Goal: Information Seeking & Learning: Learn about a topic

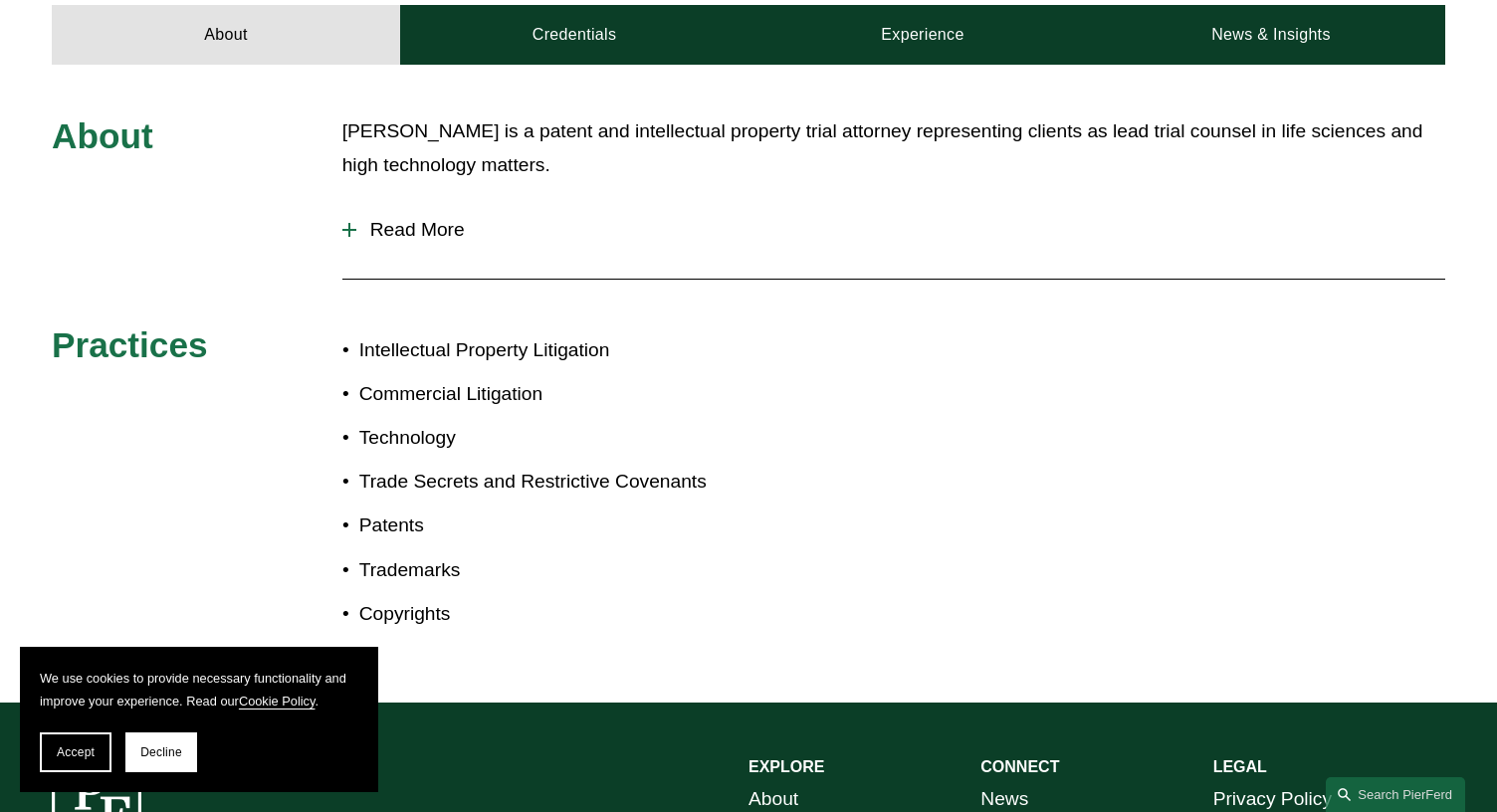
scroll to position [923, 0]
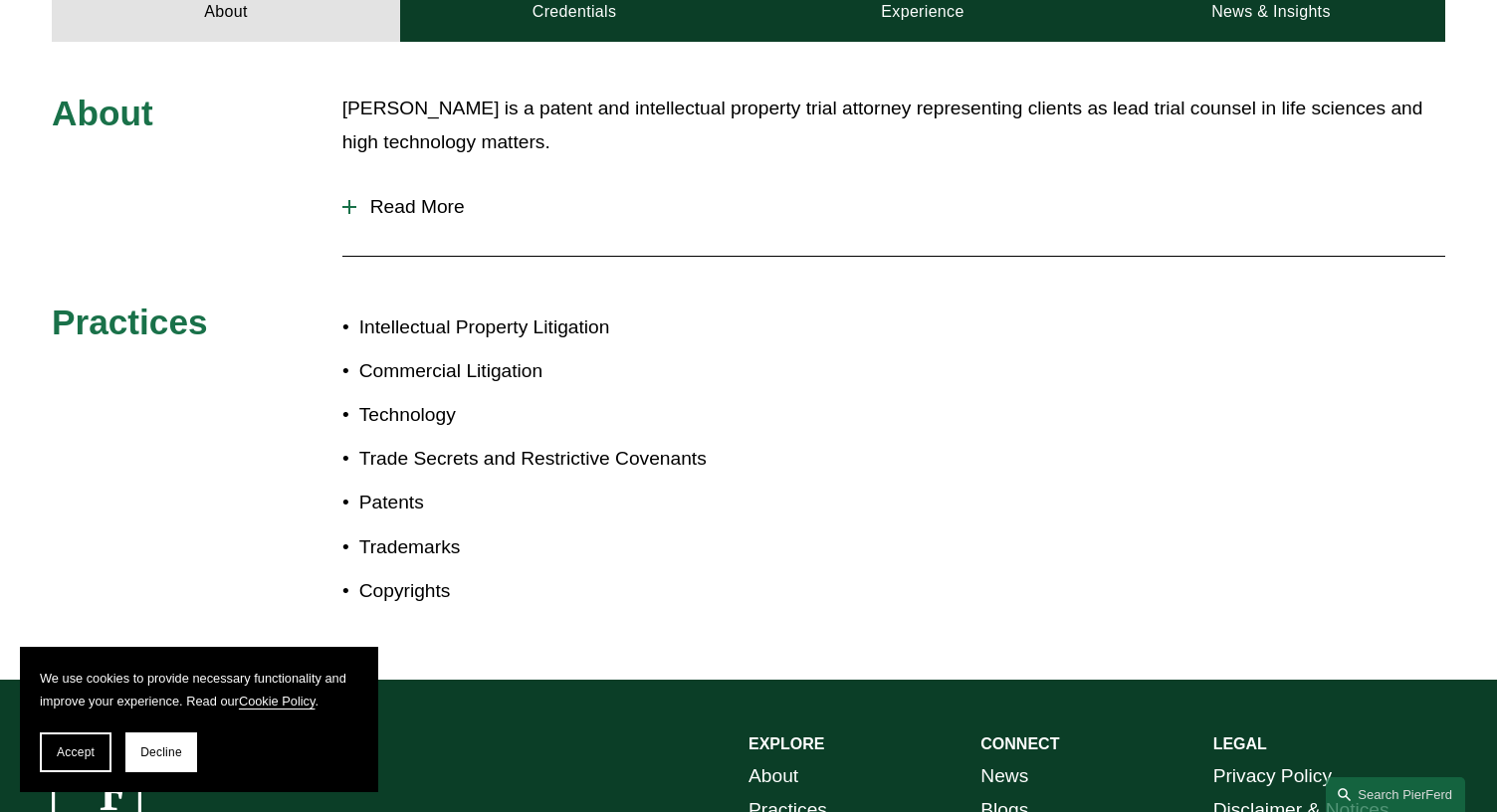
click at [422, 196] on span "Read More" at bounding box center [901, 207] width 1089 height 22
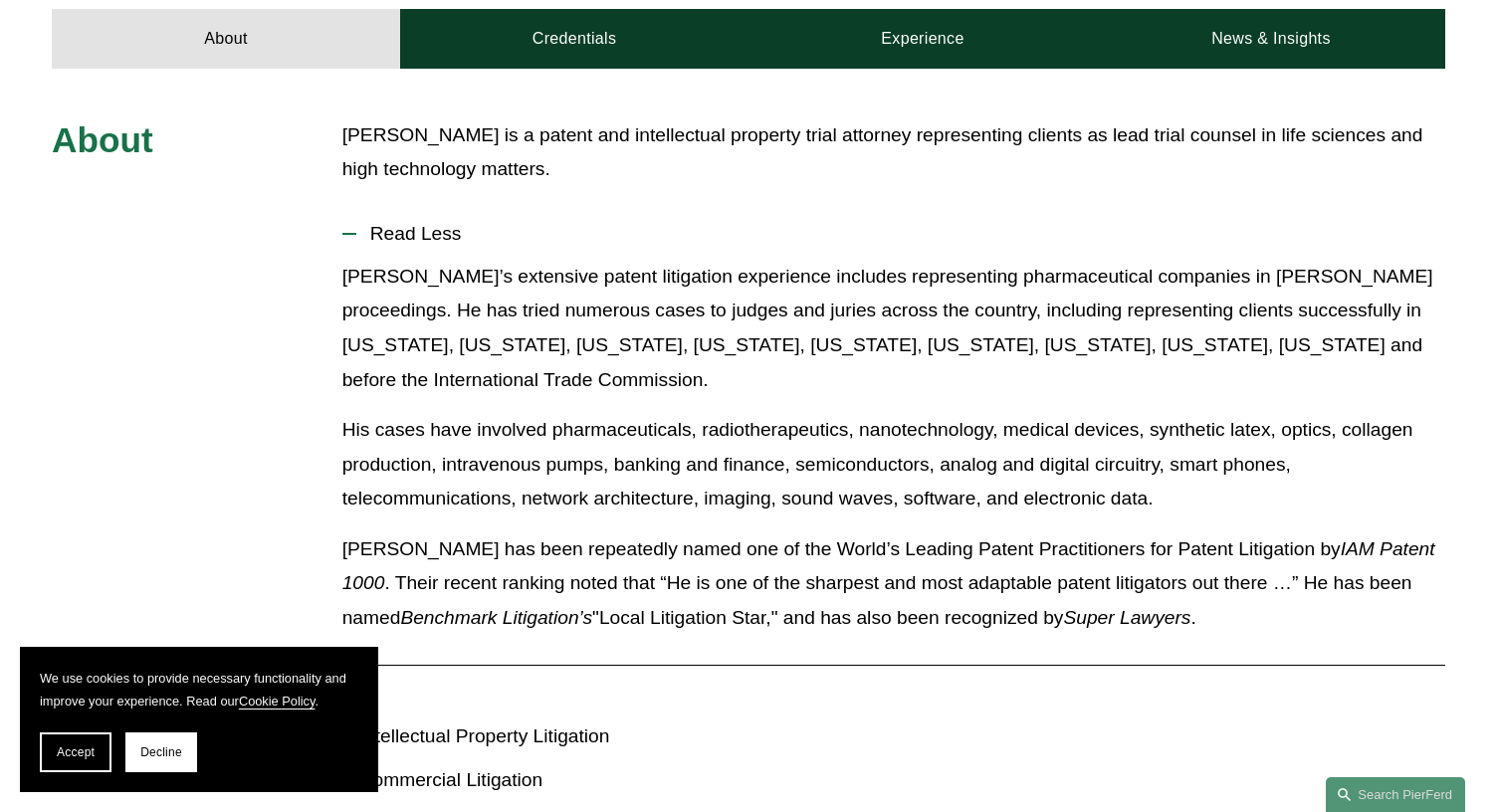
scroll to position [896, 0]
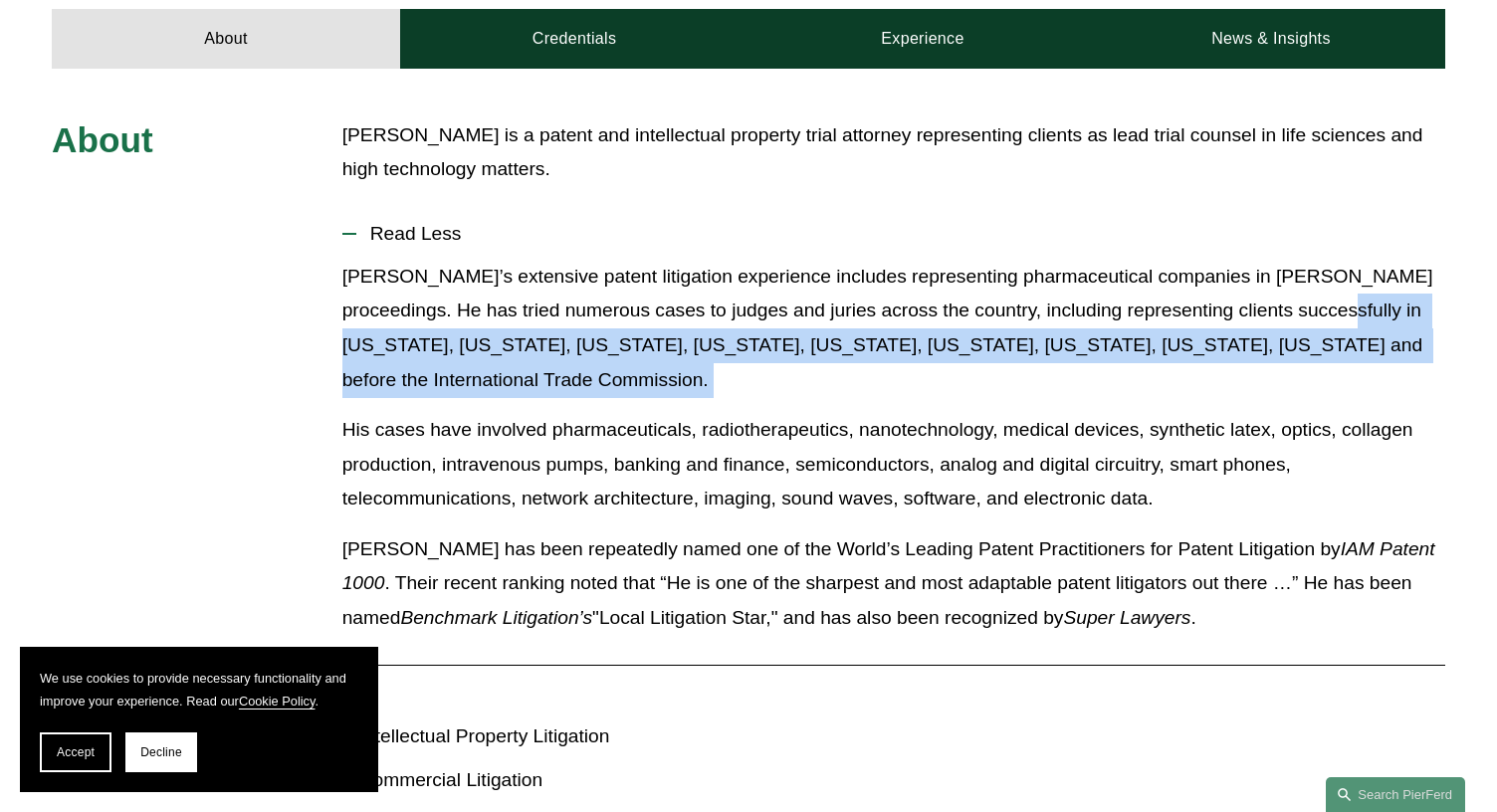
drag, startPoint x: 1323, startPoint y: 281, endPoint x: 1323, endPoint y: 368, distance: 87.0
click at [1323, 368] on div "John’s extensive patent litigation experience includes representing pharmaceuti…" at bounding box center [894, 454] width 1103 height 391
copy p "Delaware, Texas, Illinois, Wisconsin, North Carolina, New Jersey, California, M…"
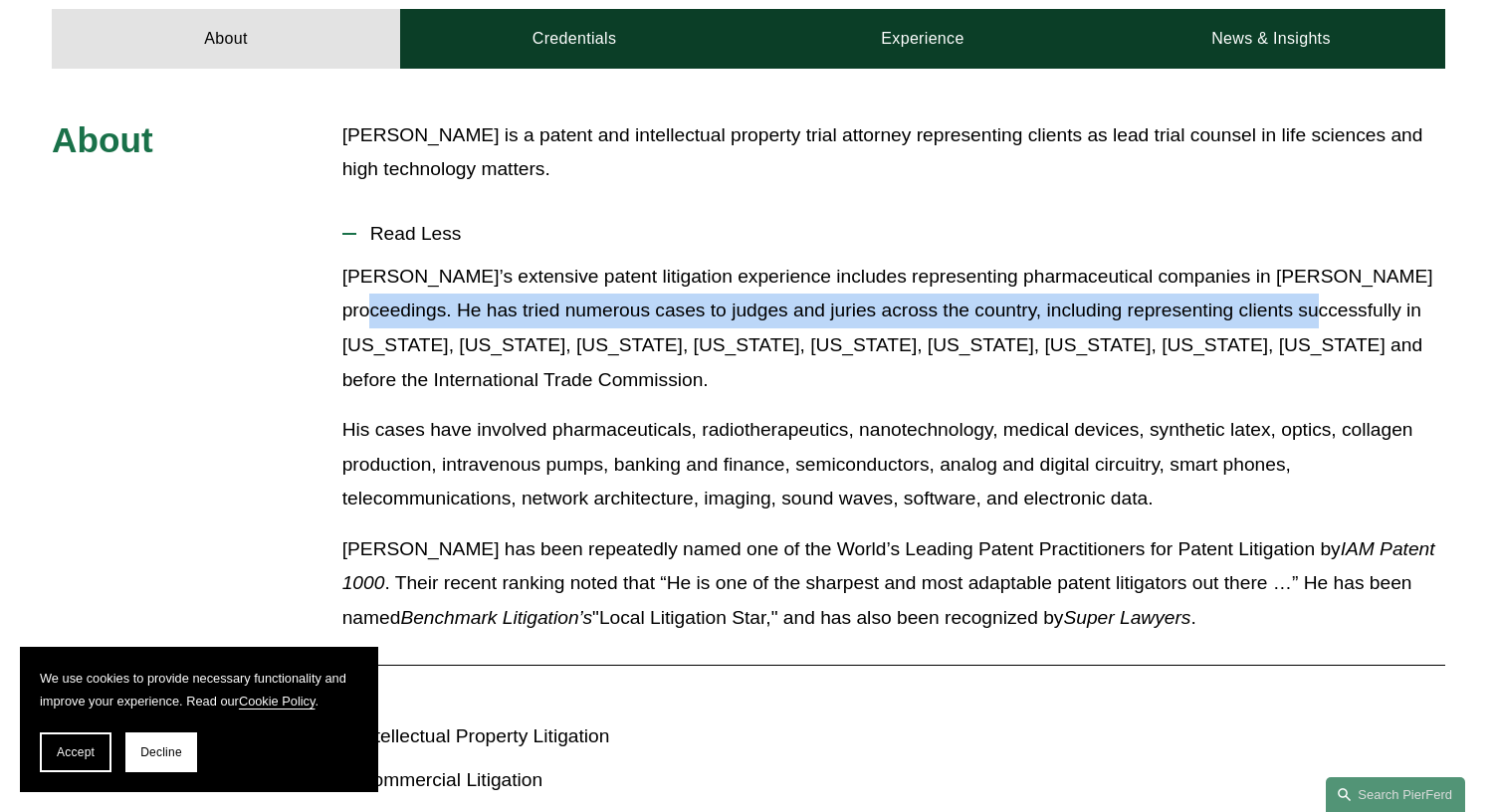
drag, startPoint x: 343, startPoint y: 281, endPoint x: 1295, endPoint y: 280, distance: 952.0
click at [1295, 280] on p "John’s extensive patent litigation experience includes representing pharmaceuti…" at bounding box center [894, 328] width 1103 height 137
copy p "He has tried numerous cases to judges and juries across the country, including …"
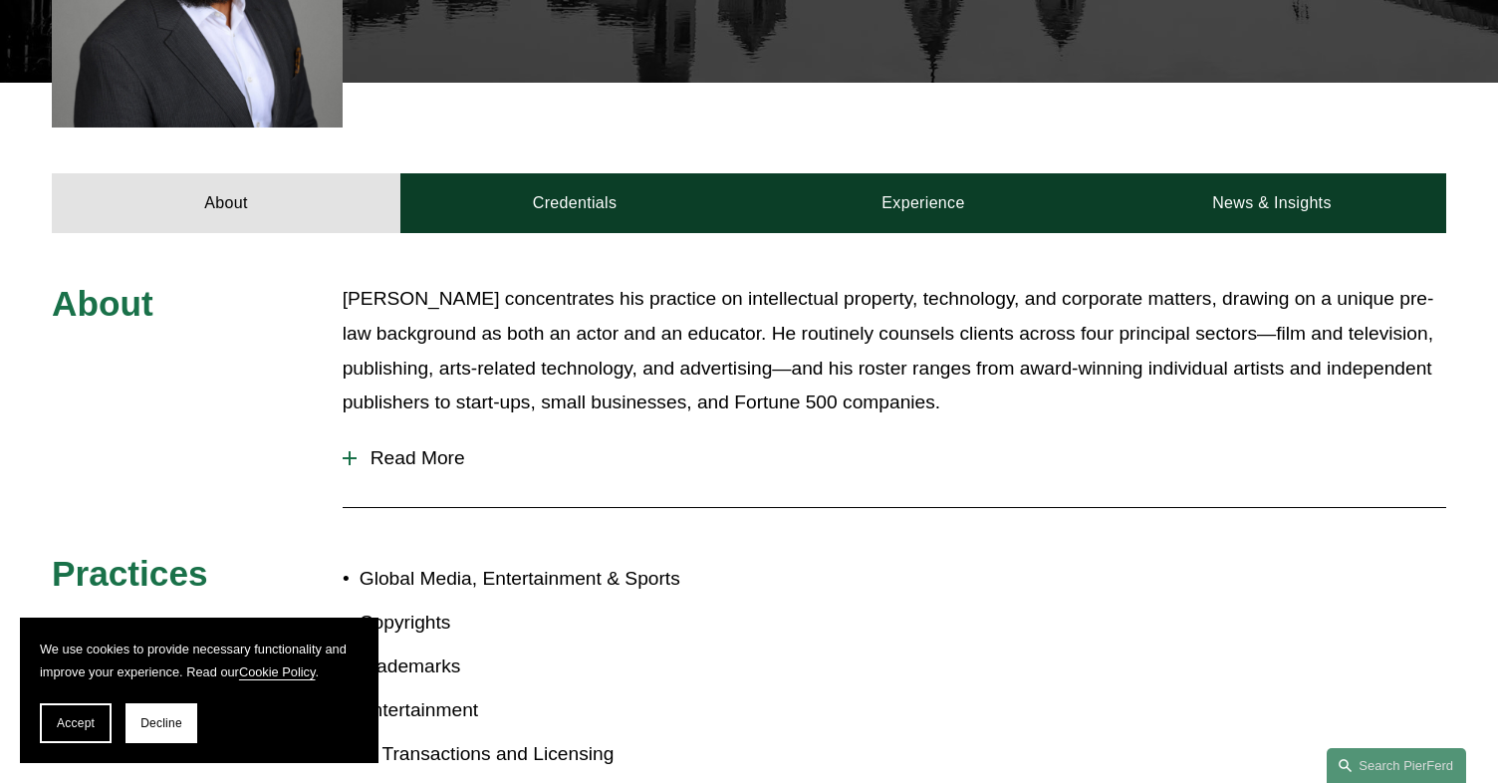
scroll to position [703, 0]
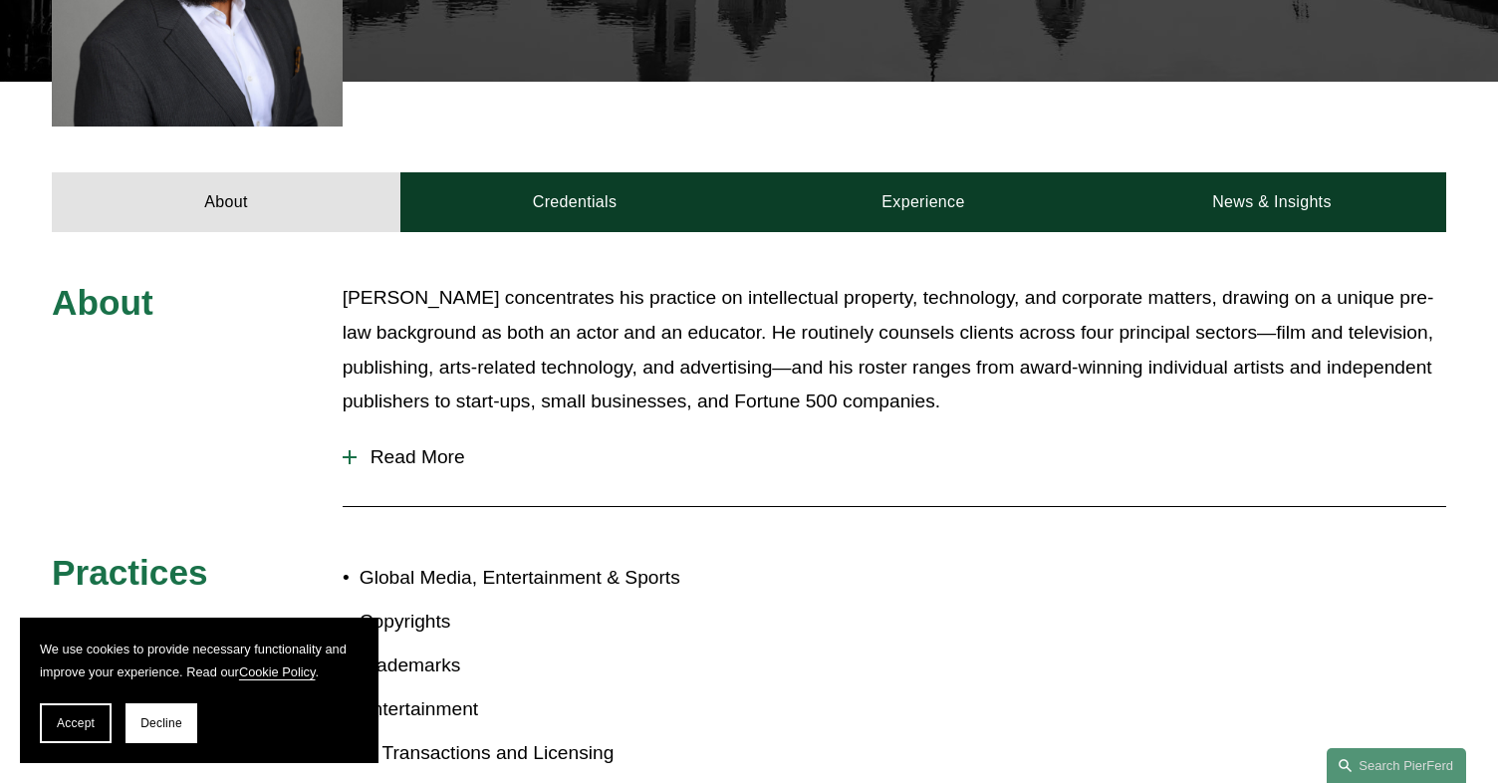
click at [422, 466] on span "Read More" at bounding box center [902, 457] width 1090 height 22
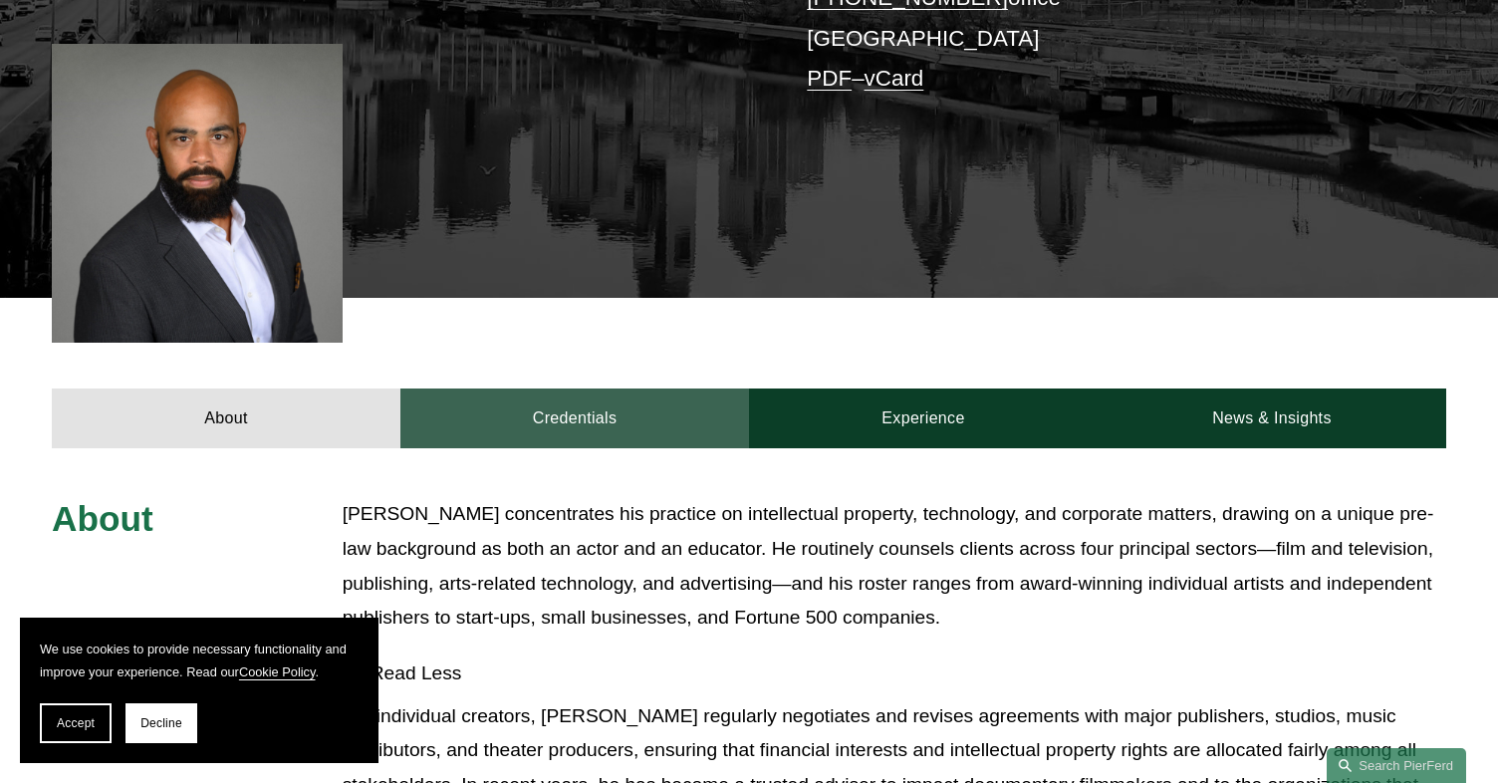
scroll to position [486, 0]
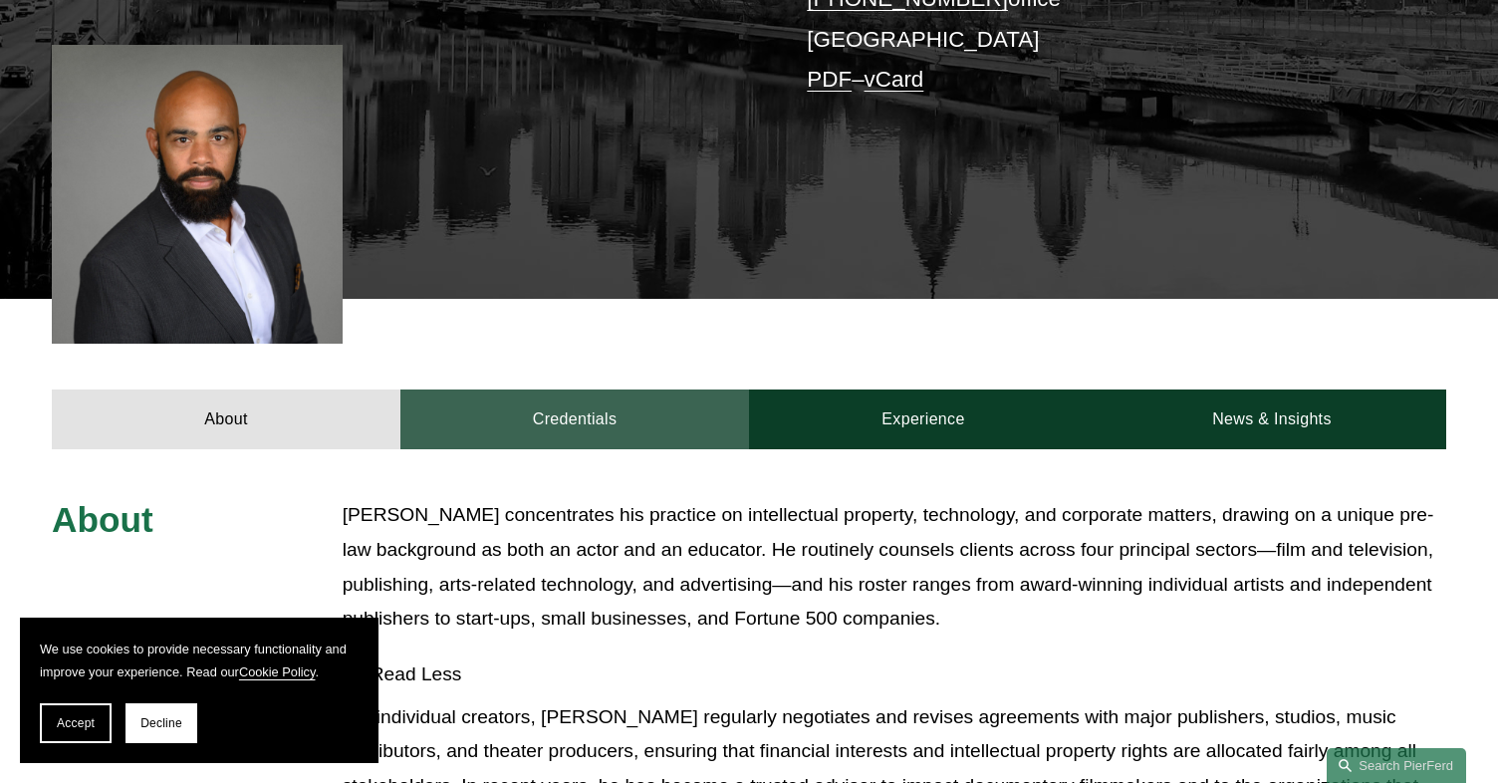
click at [642, 424] on link "Credentials" at bounding box center [574, 419] width 349 height 60
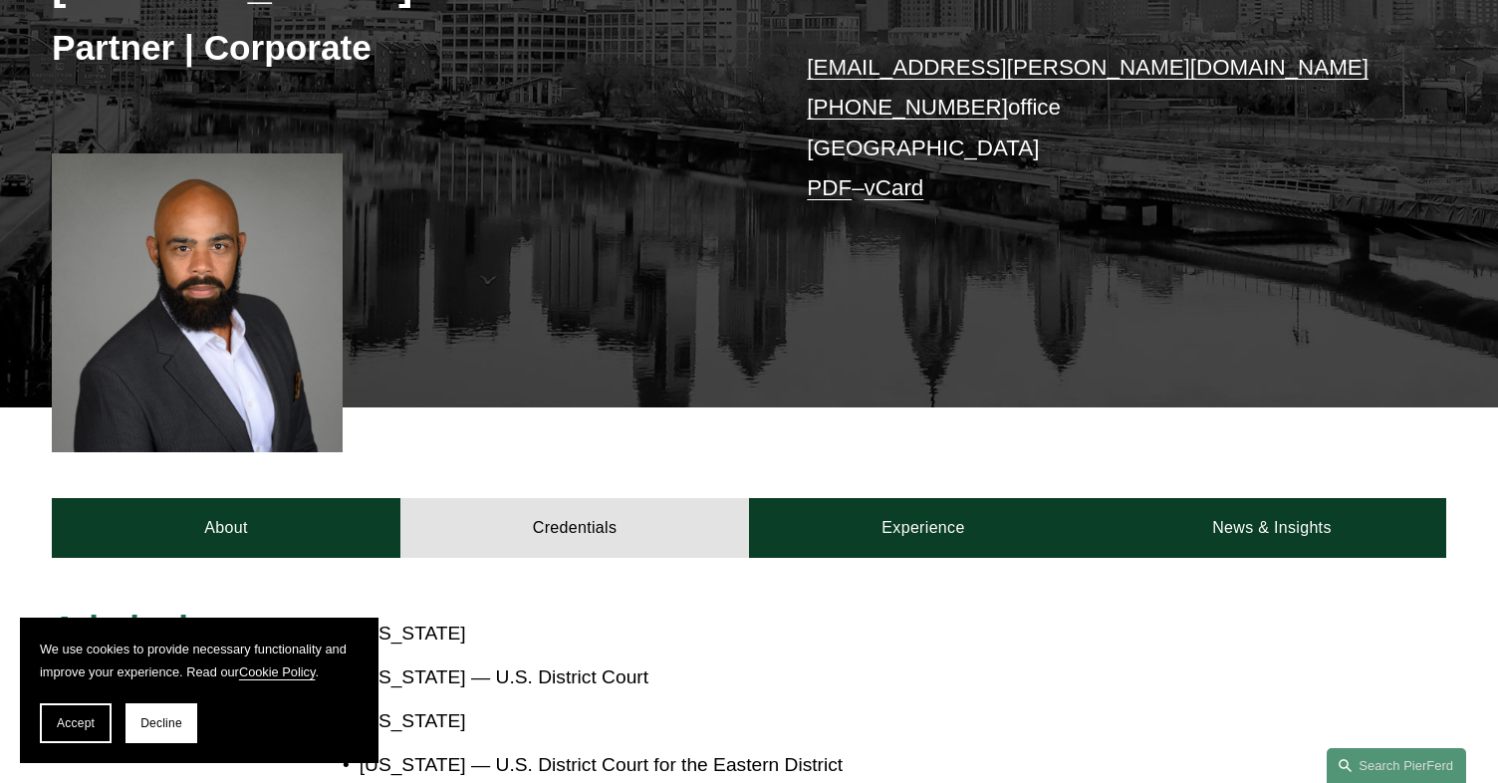
scroll to position [460, 0]
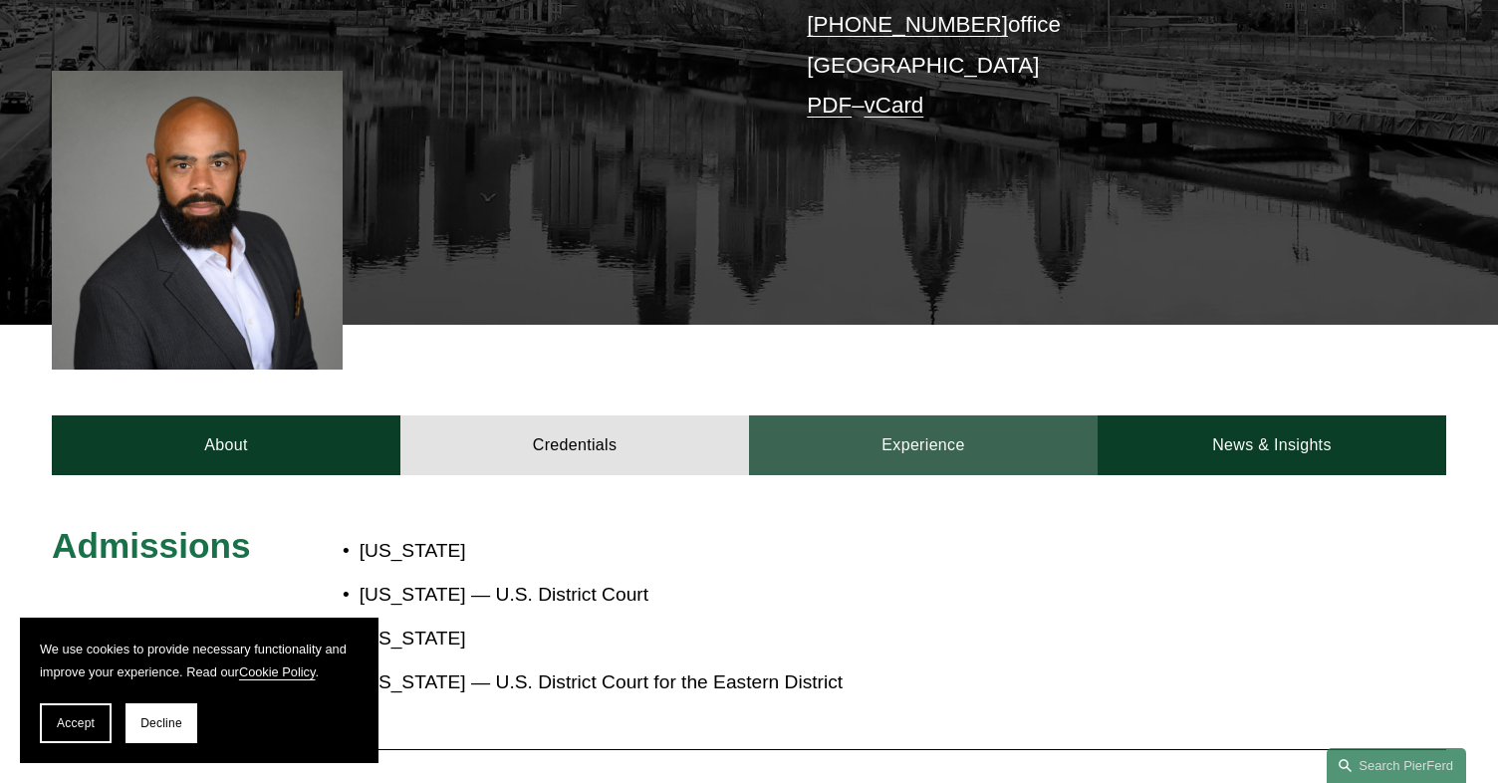
click at [903, 431] on link "Experience" at bounding box center [923, 445] width 349 height 60
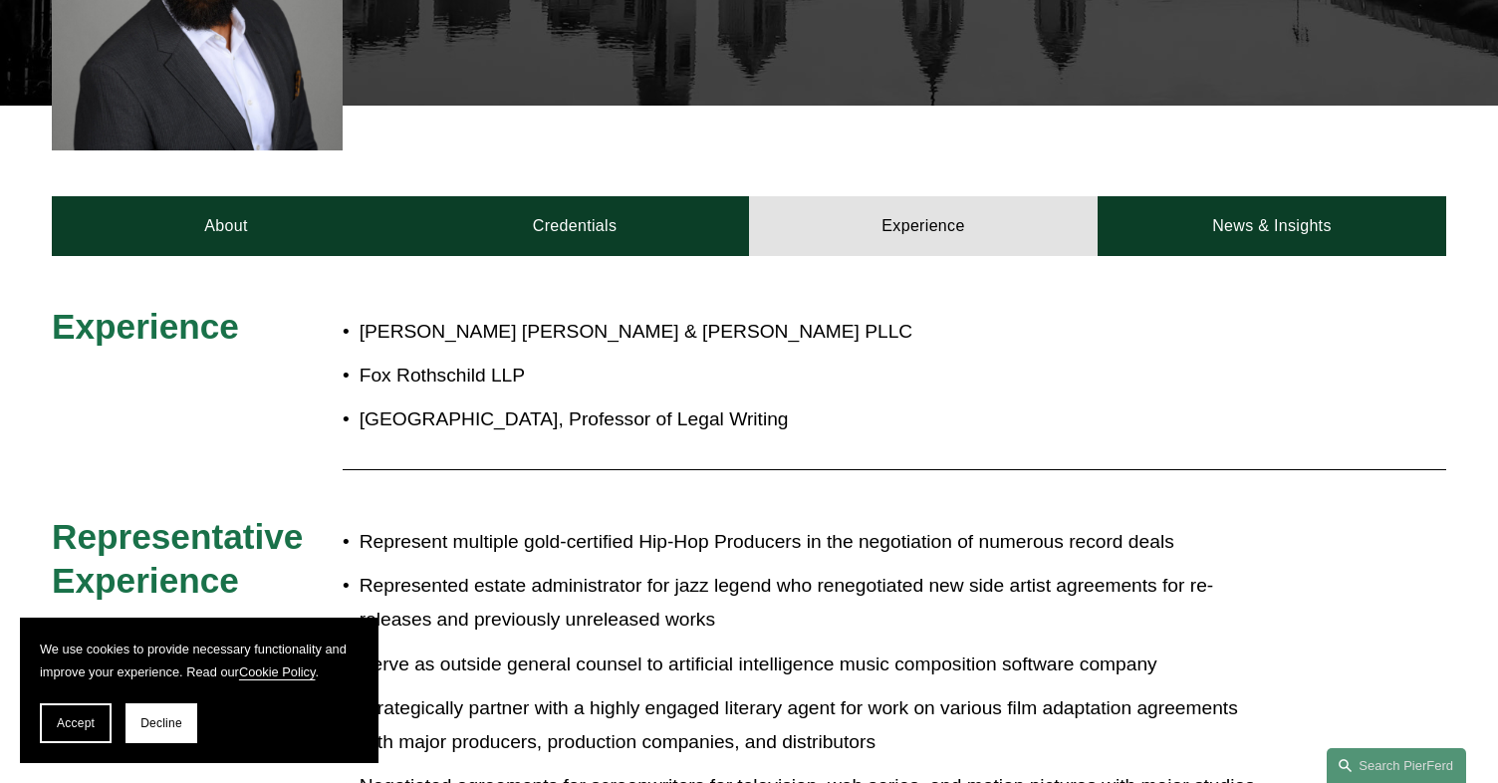
scroll to position [638, 0]
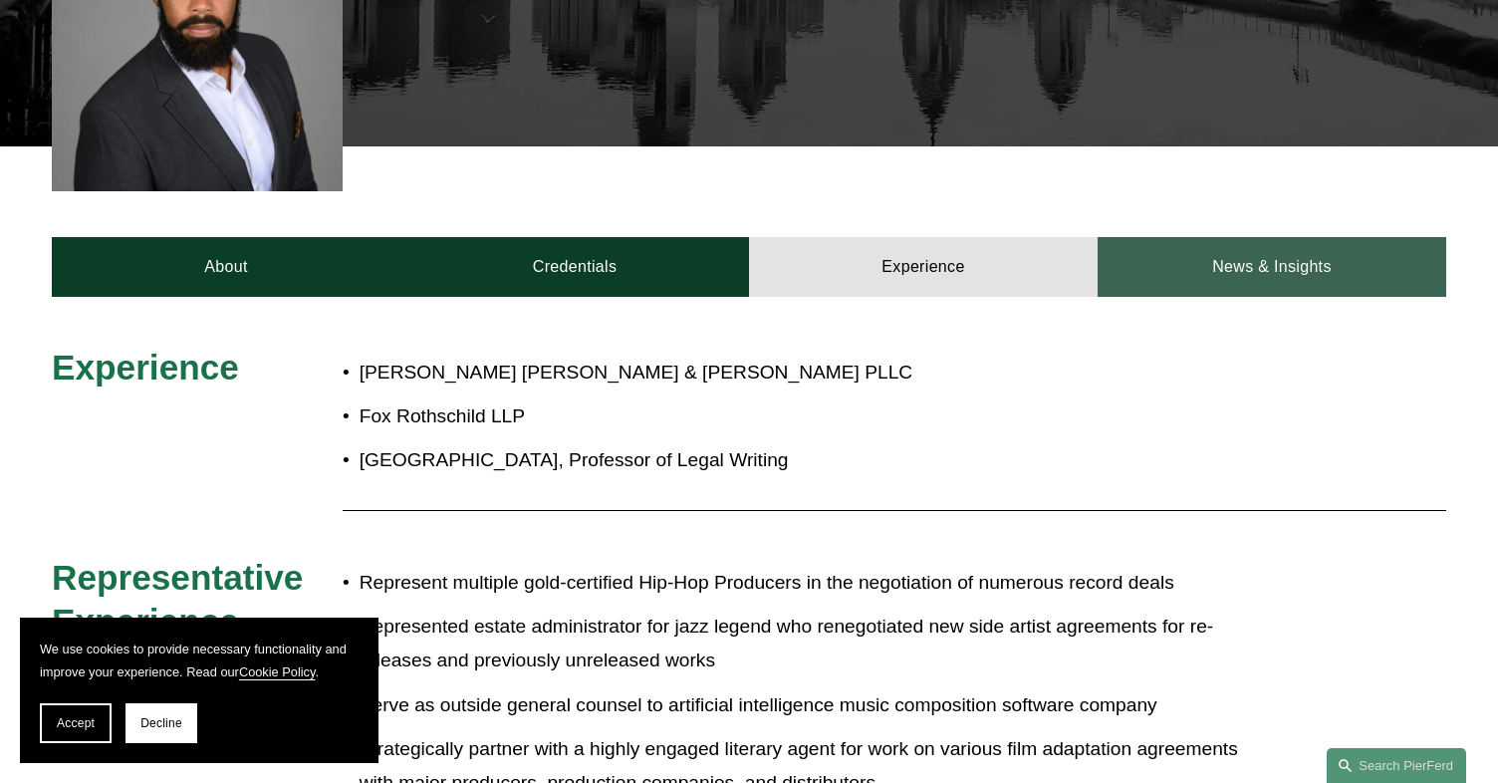
click at [1320, 269] on link "News & Insights" at bounding box center [1272, 267] width 349 height 60
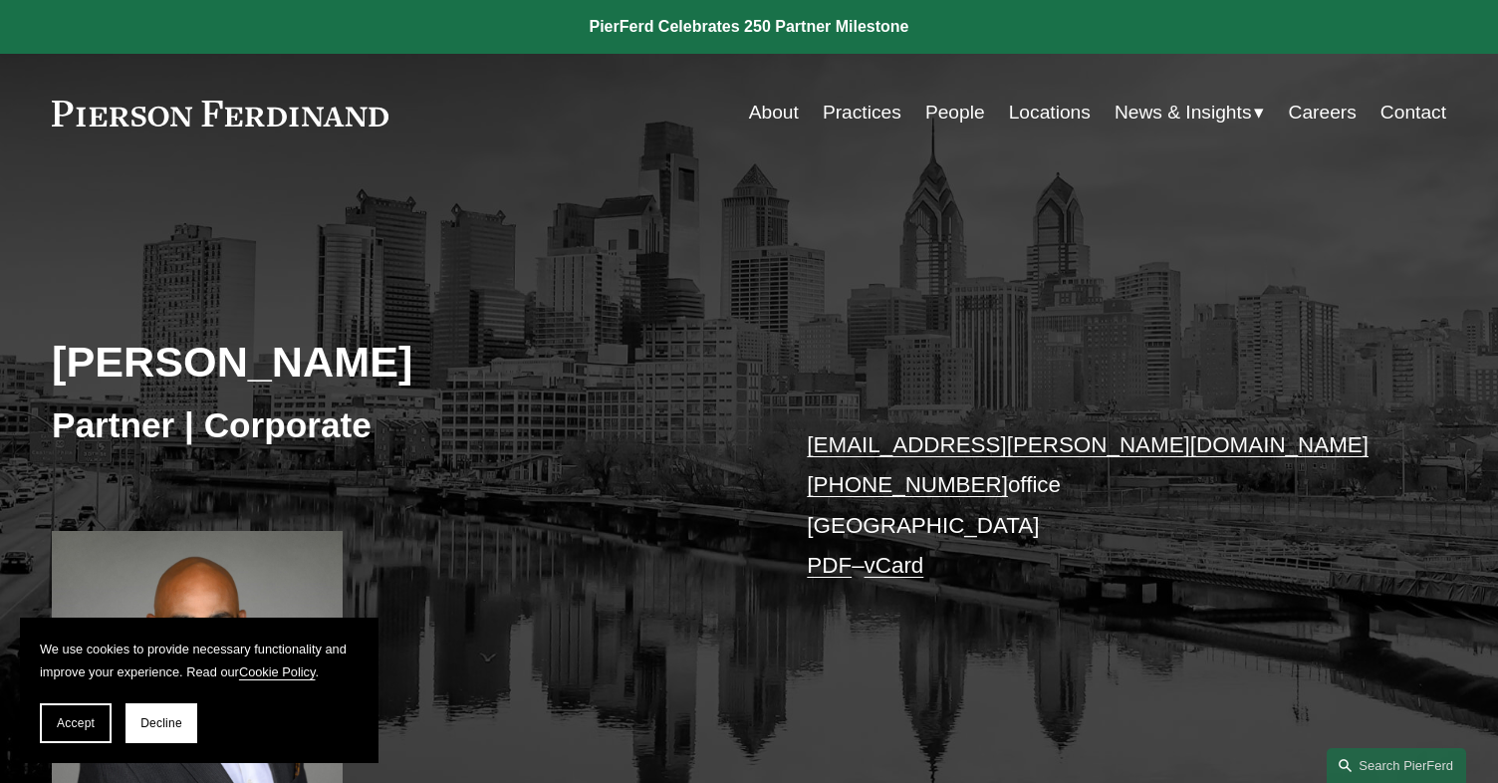
scroll to position [0, 0]
click at [959, 98] on link "People" at bounding box center [955, 113] width 60 height 38
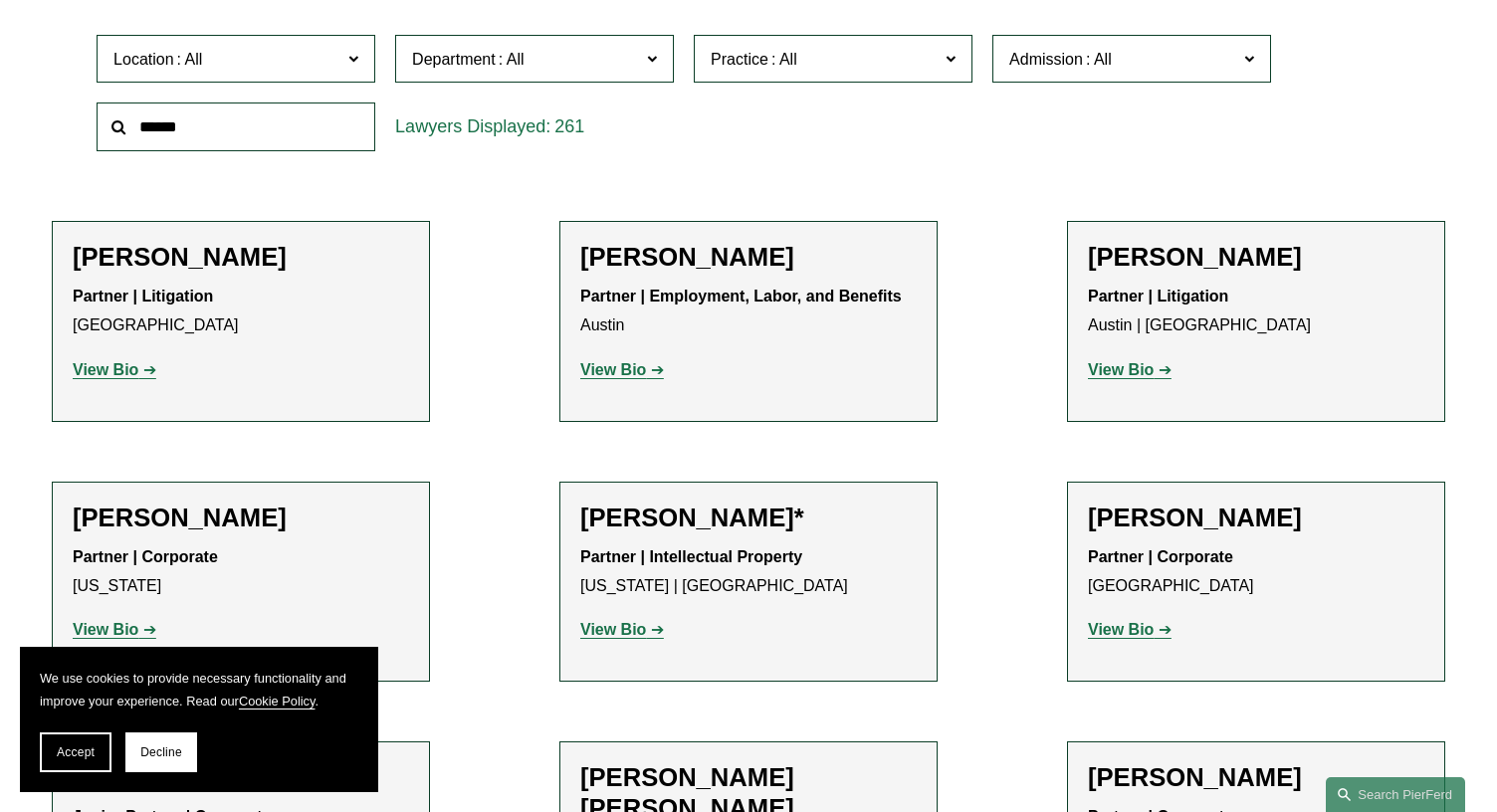
scroll to position [649, 0]
click at [805, 86] on div "Practice All Antitrust Counseling Appellate Arbitration and Mediation Banking a…" at bounding box center [832, 58] width 299 height 69
click at [799, 63] on span at bounding box center [784, 58] width 32 height 17
click at [0, 0] on link "Intellectual Property Litigation" at bounding box center [0, 0] width 0 height 0
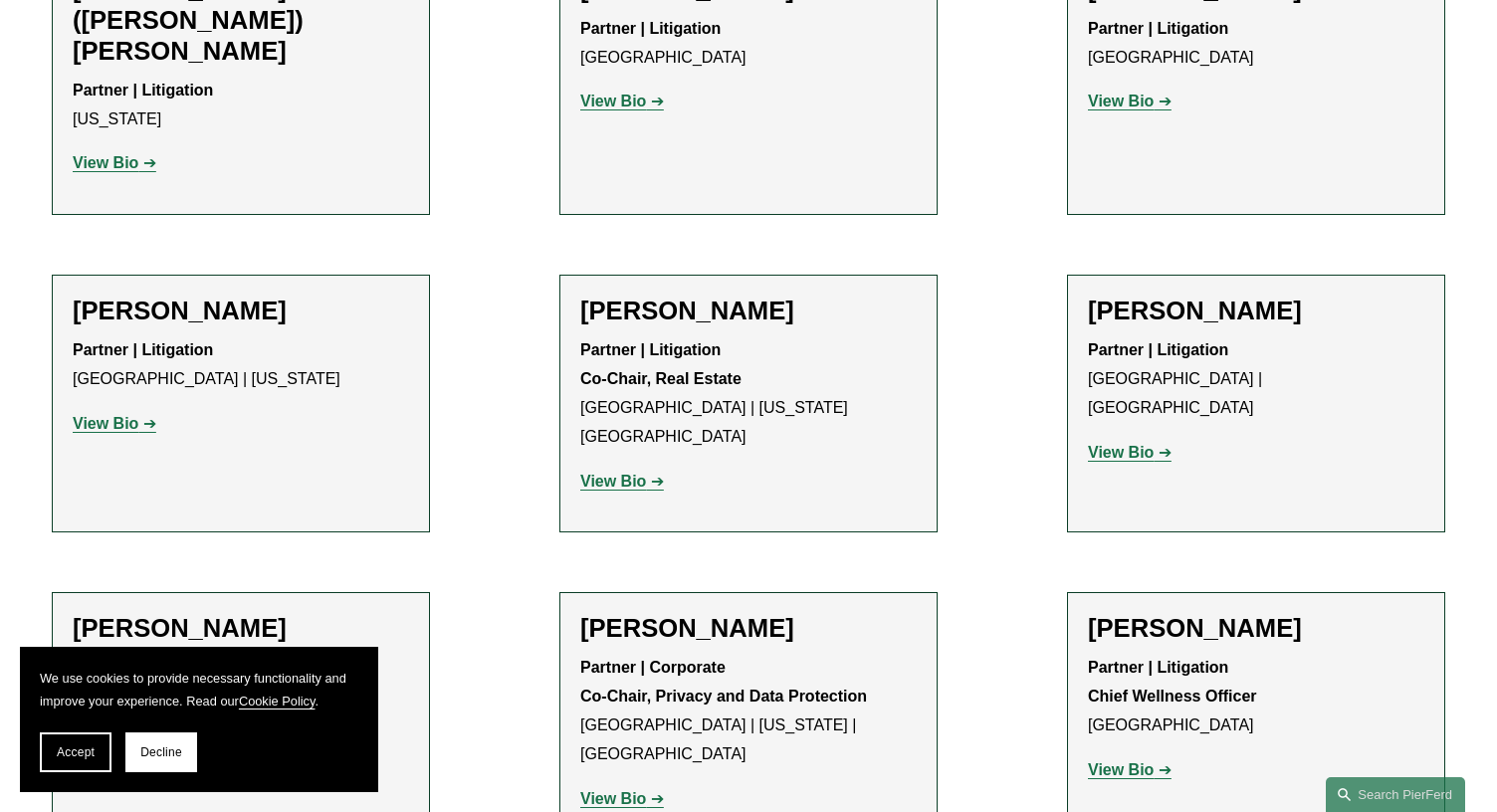
scroll to position [1193, 0]
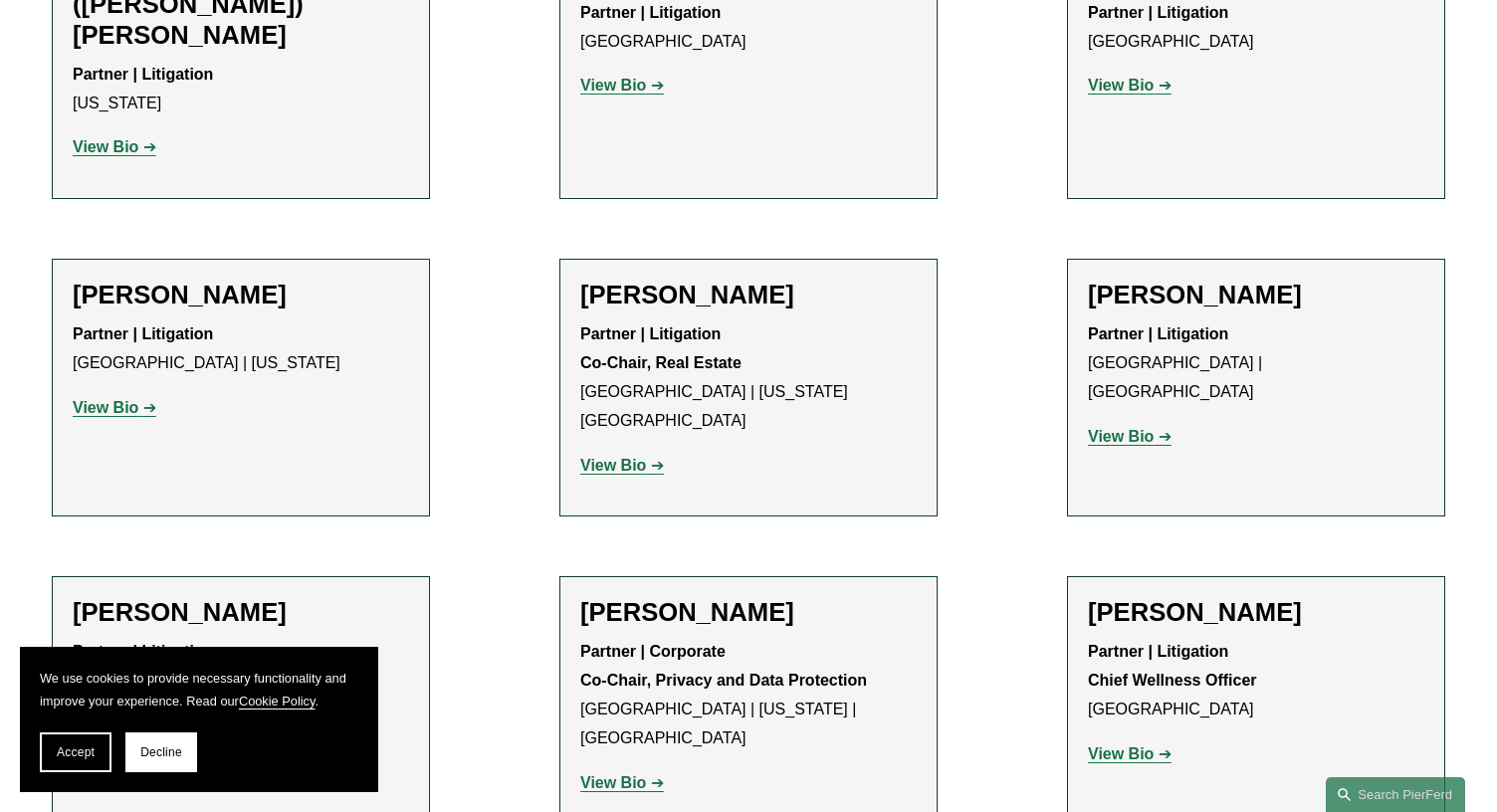
click at [170, 280] on h2 "[PERSON_NAME]" at bounding box center [241, 295] width 337 height 31
click at [142, 399] on link "View Bio" at bounding box center [115, 406] width 84 height 17
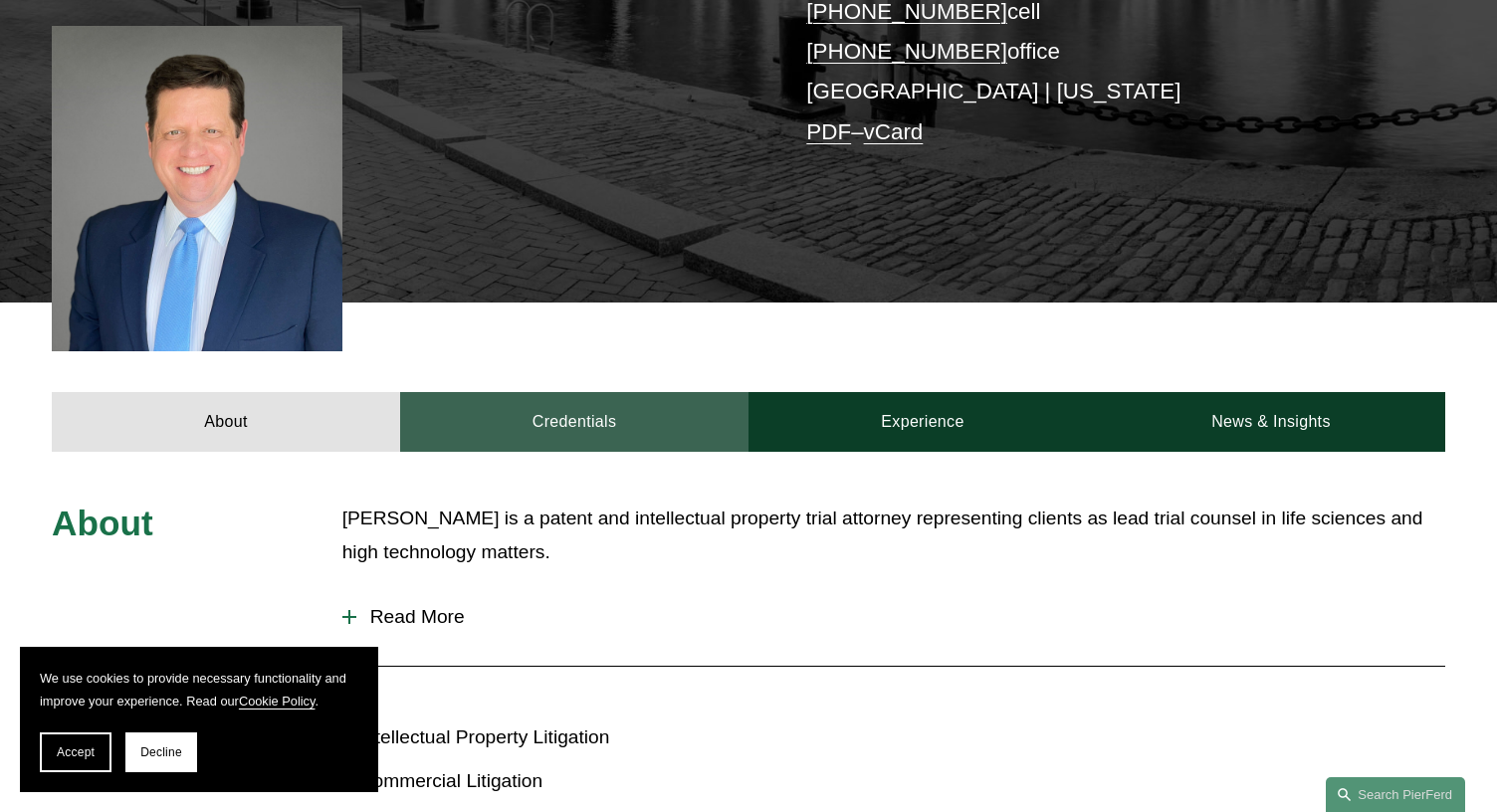
scroll to position [519, 0]
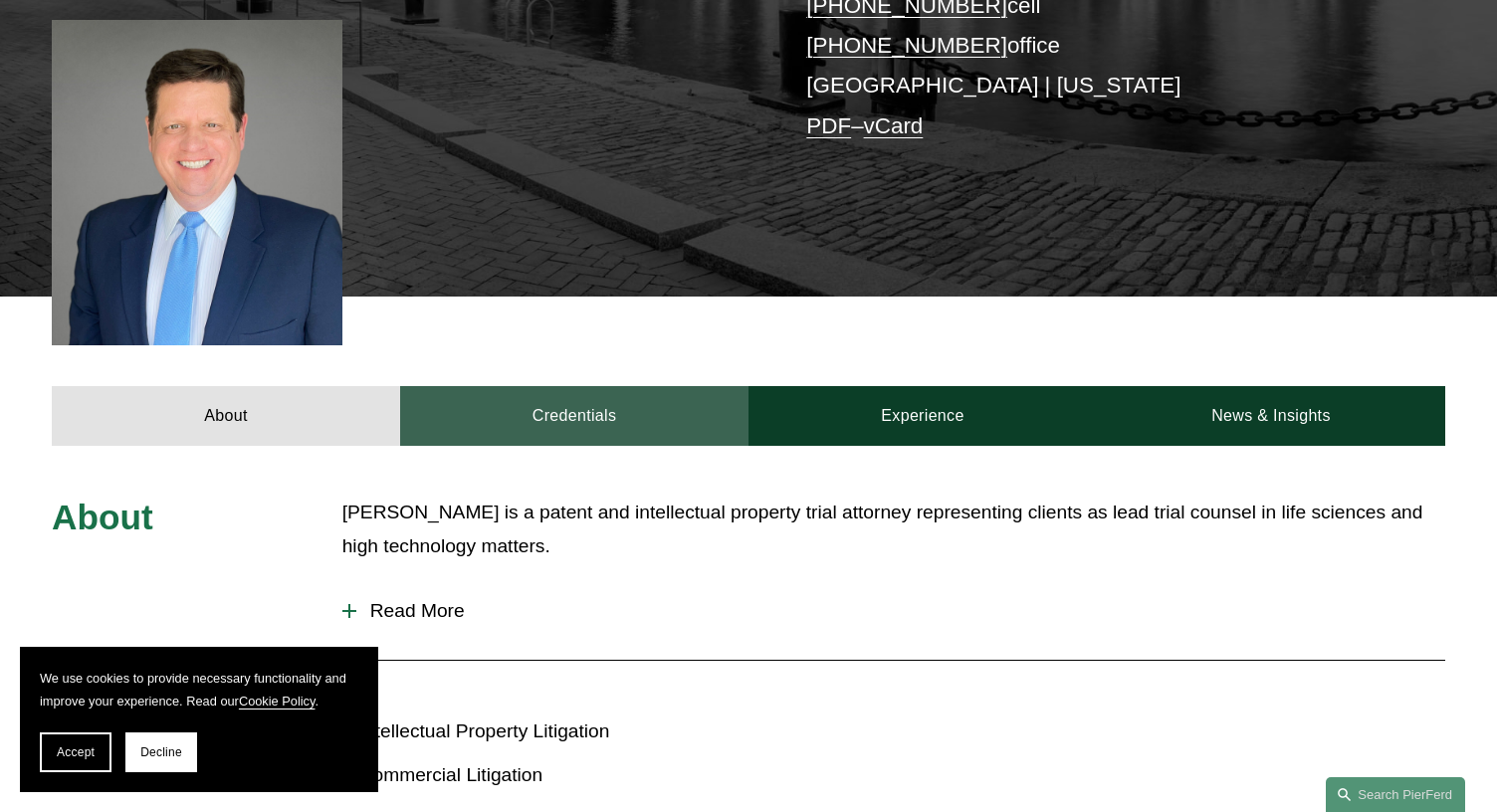
click at [559, 400] on link "Credentials" at bounding box center [574, 415] width 349 height 60
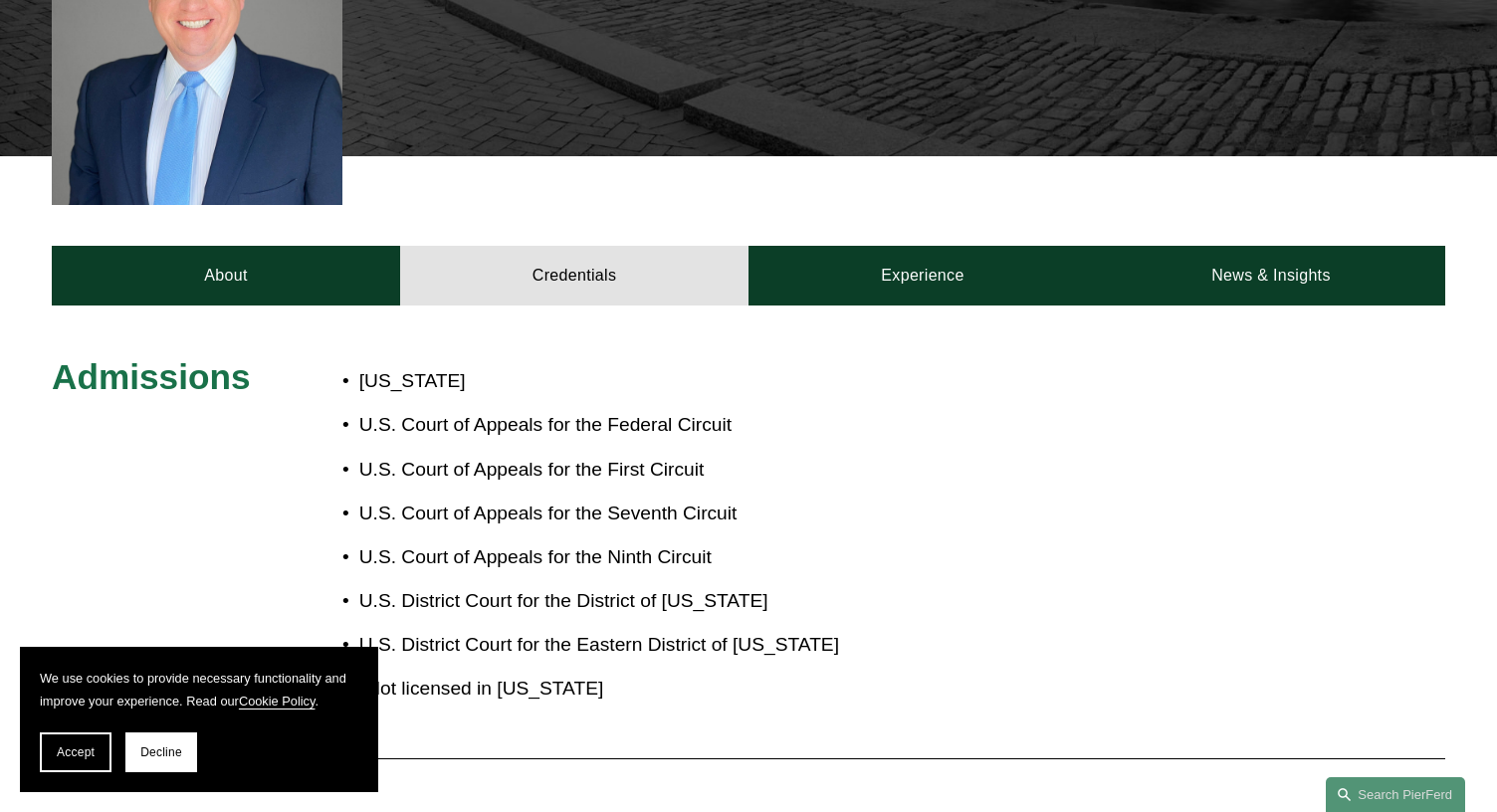
scroll to position [370, 0]
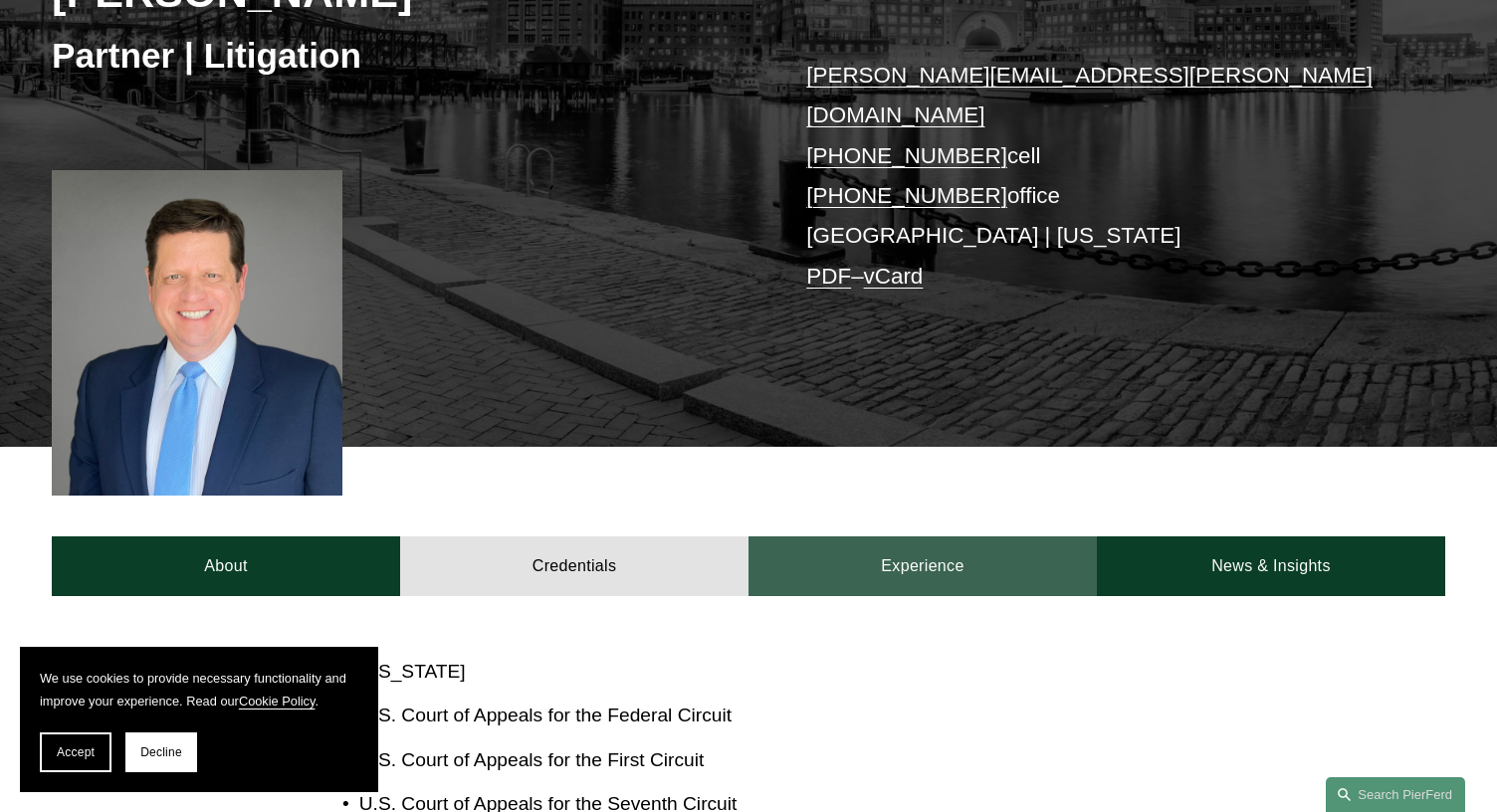
click at [971, 538] on link "Experience" at bounding box center [922, 566] width 349 height 60
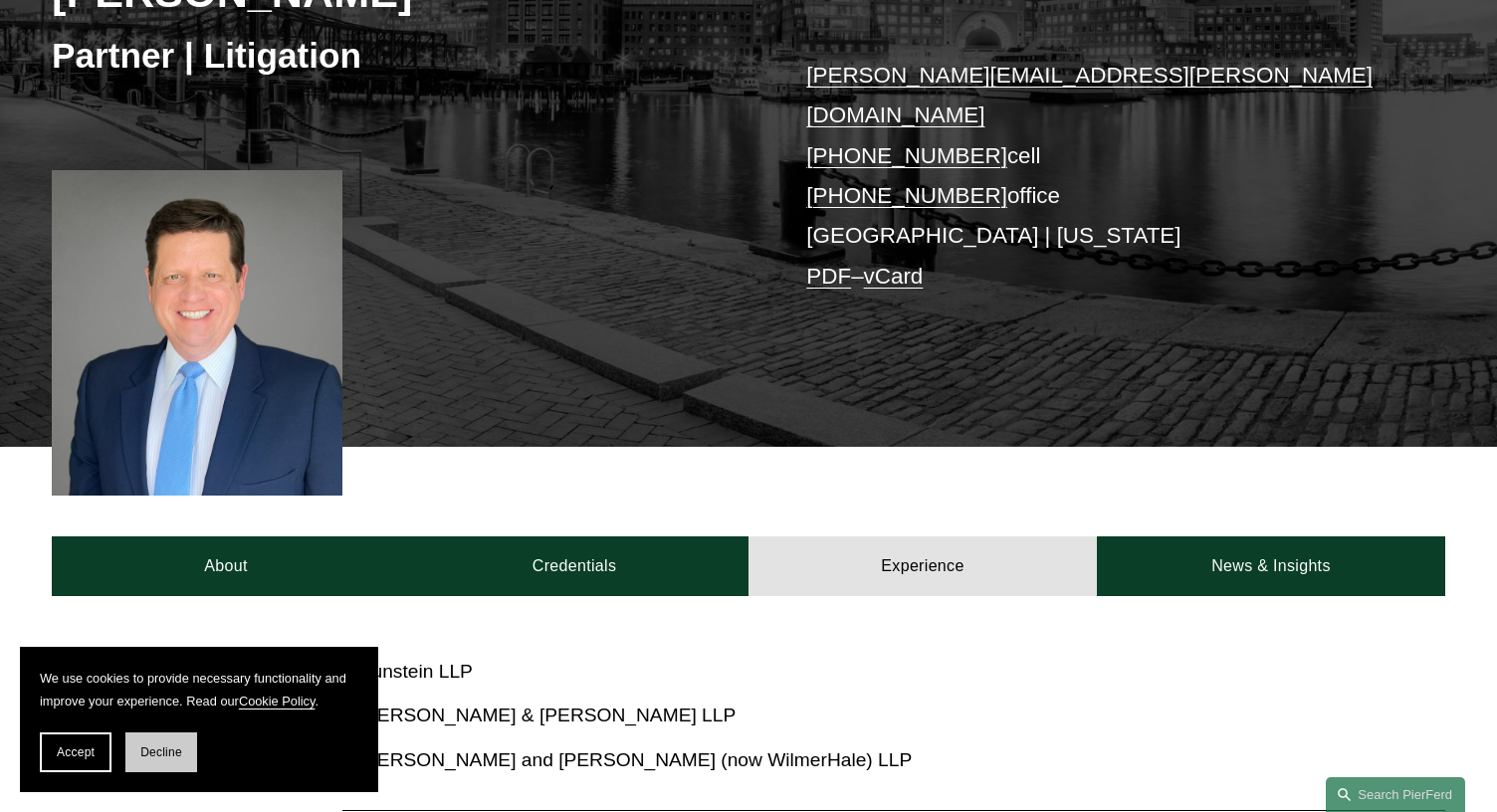
click at [176, 754] on span "Decline" at bounding box center [161, 752] width 42 height 14
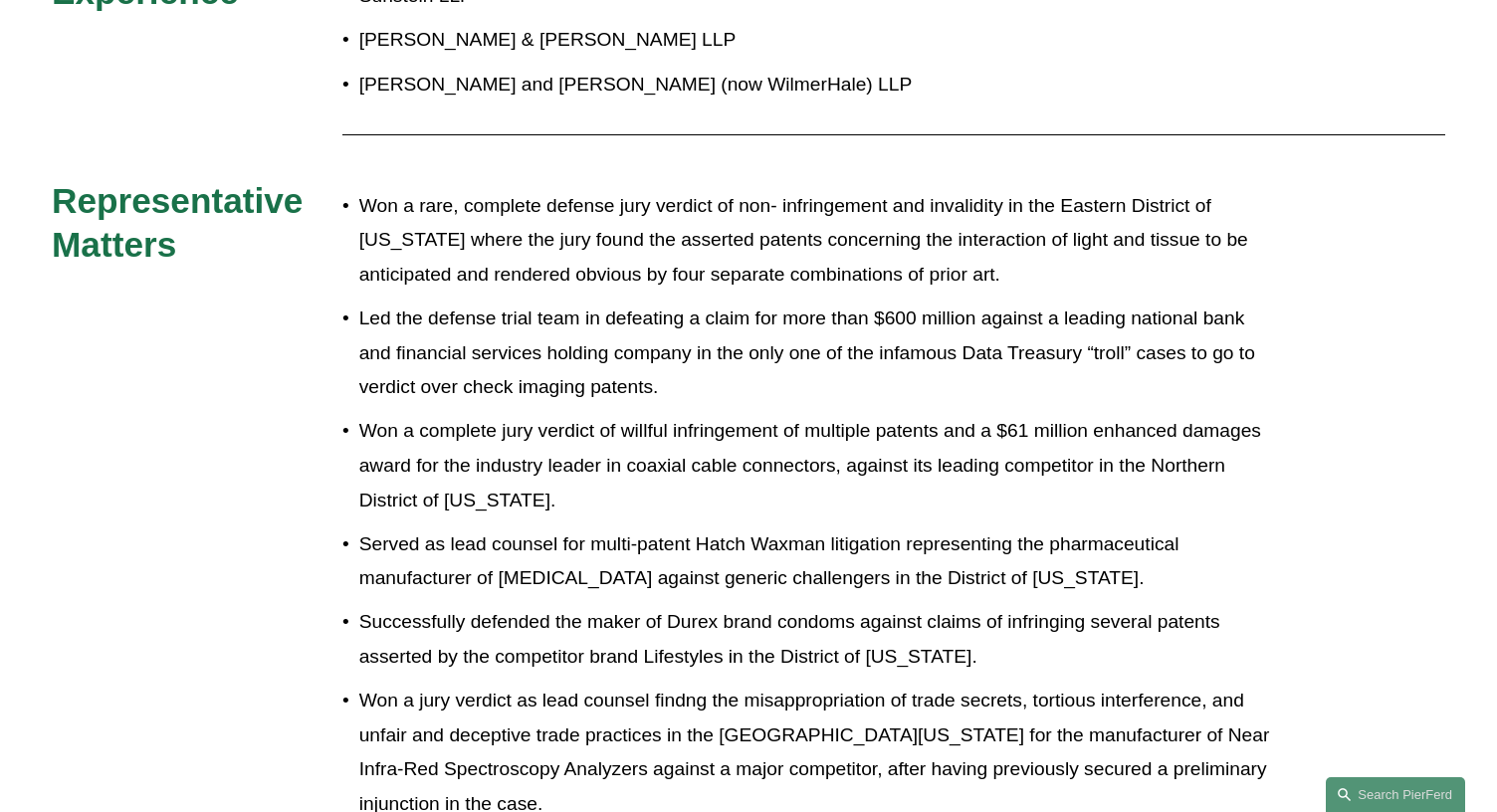
scroll to position [760, 0]
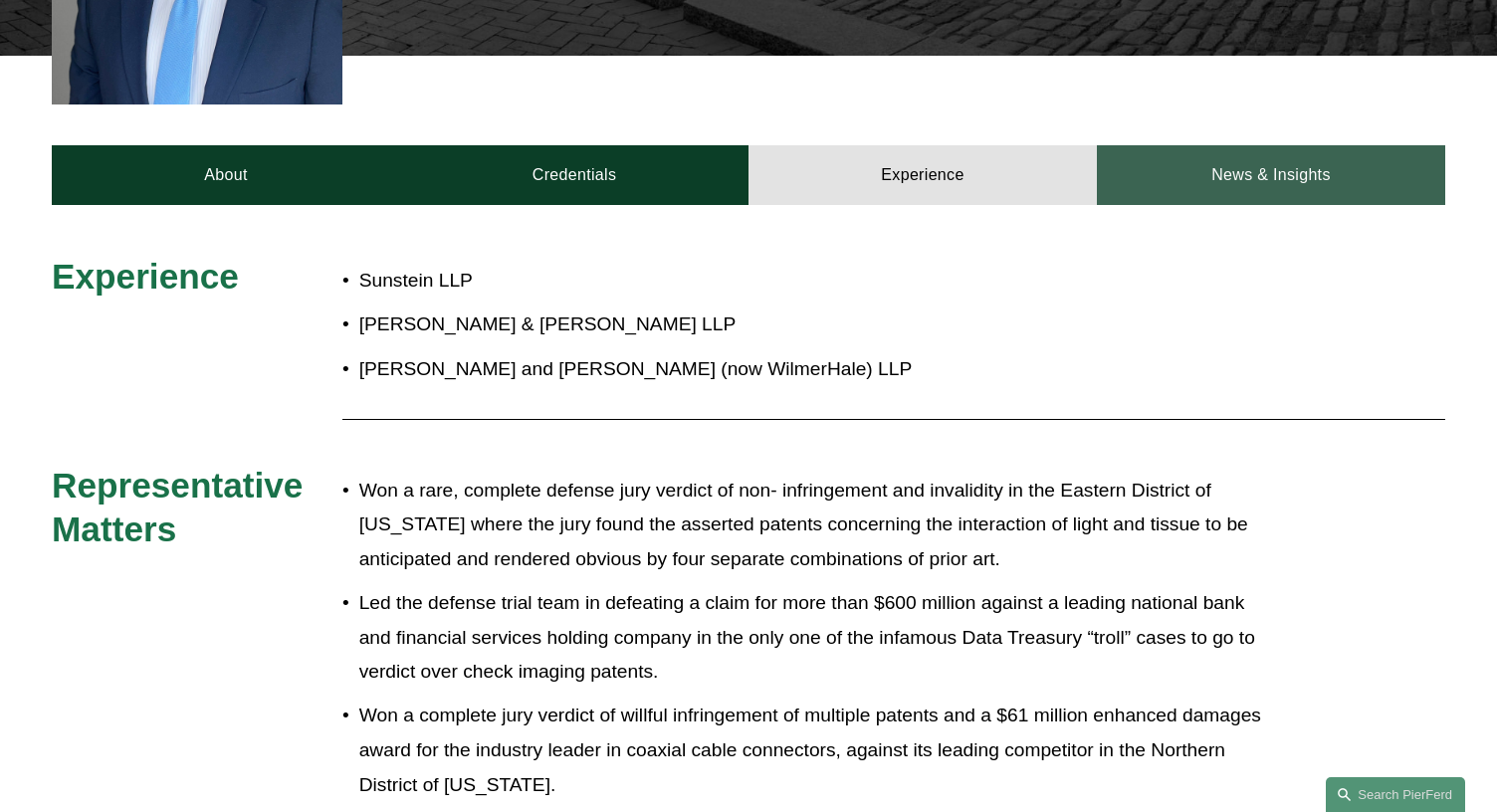
click at [1237, 145] on link "News & Insights" at bounding box center [1271, 175] width 349 height 60
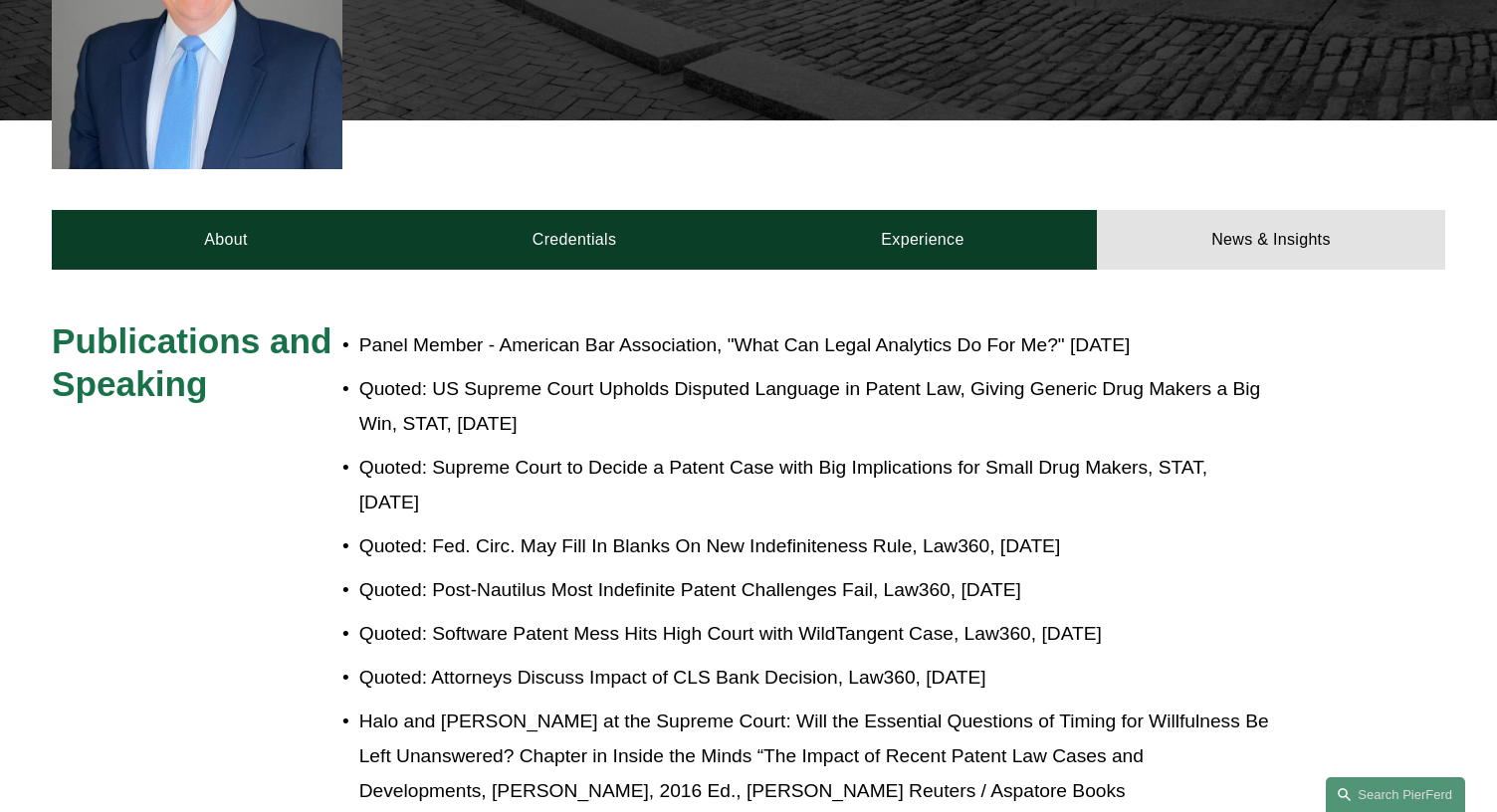
scroll to position [698, 0]
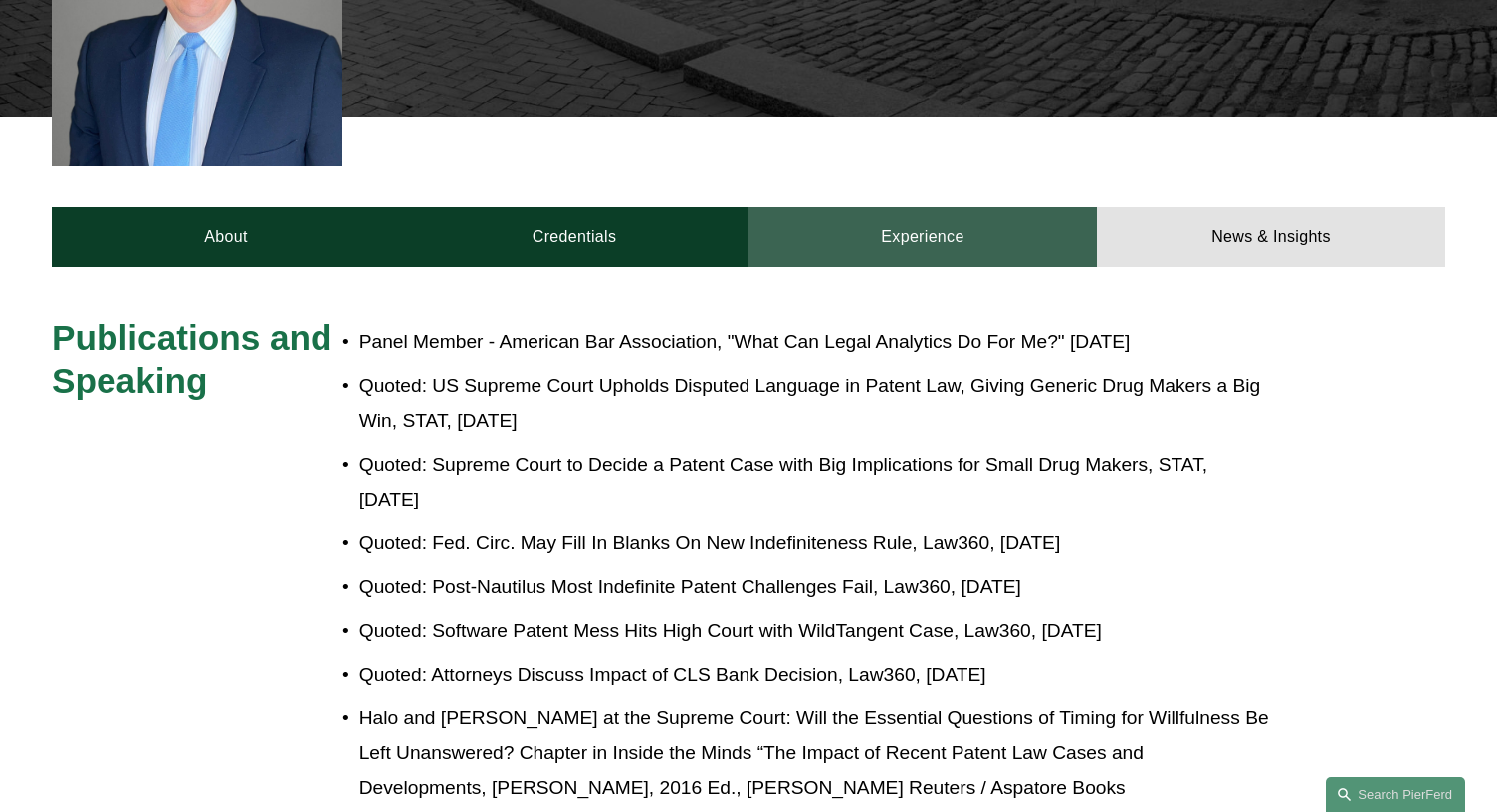
click at [927, 207] on link "Experience" at bounding box center [922, 237] width 349 height 60
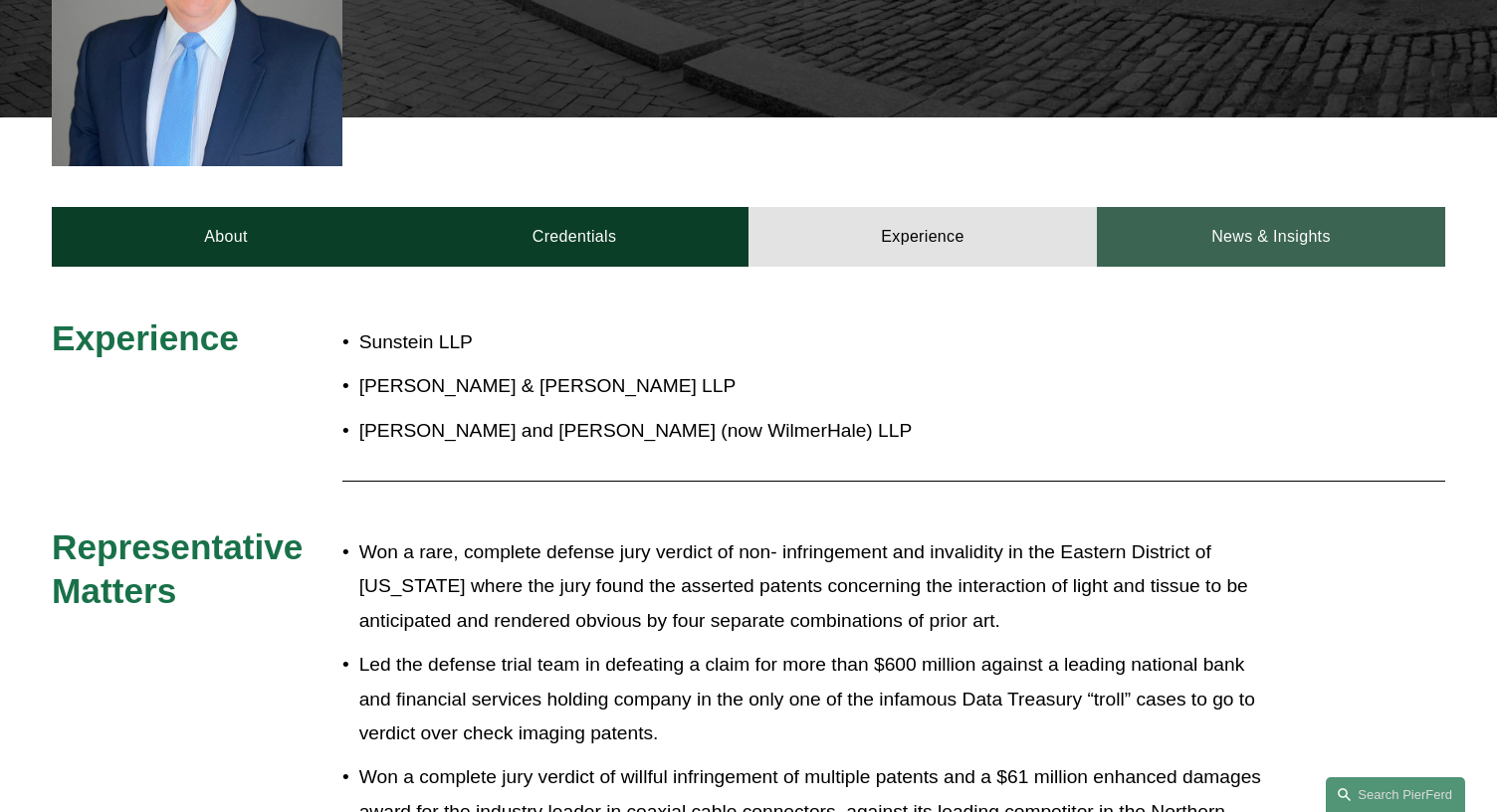
click at [1298, 207] on link "News & Insights" at bounding box center [1271, 237] width 349 height 60
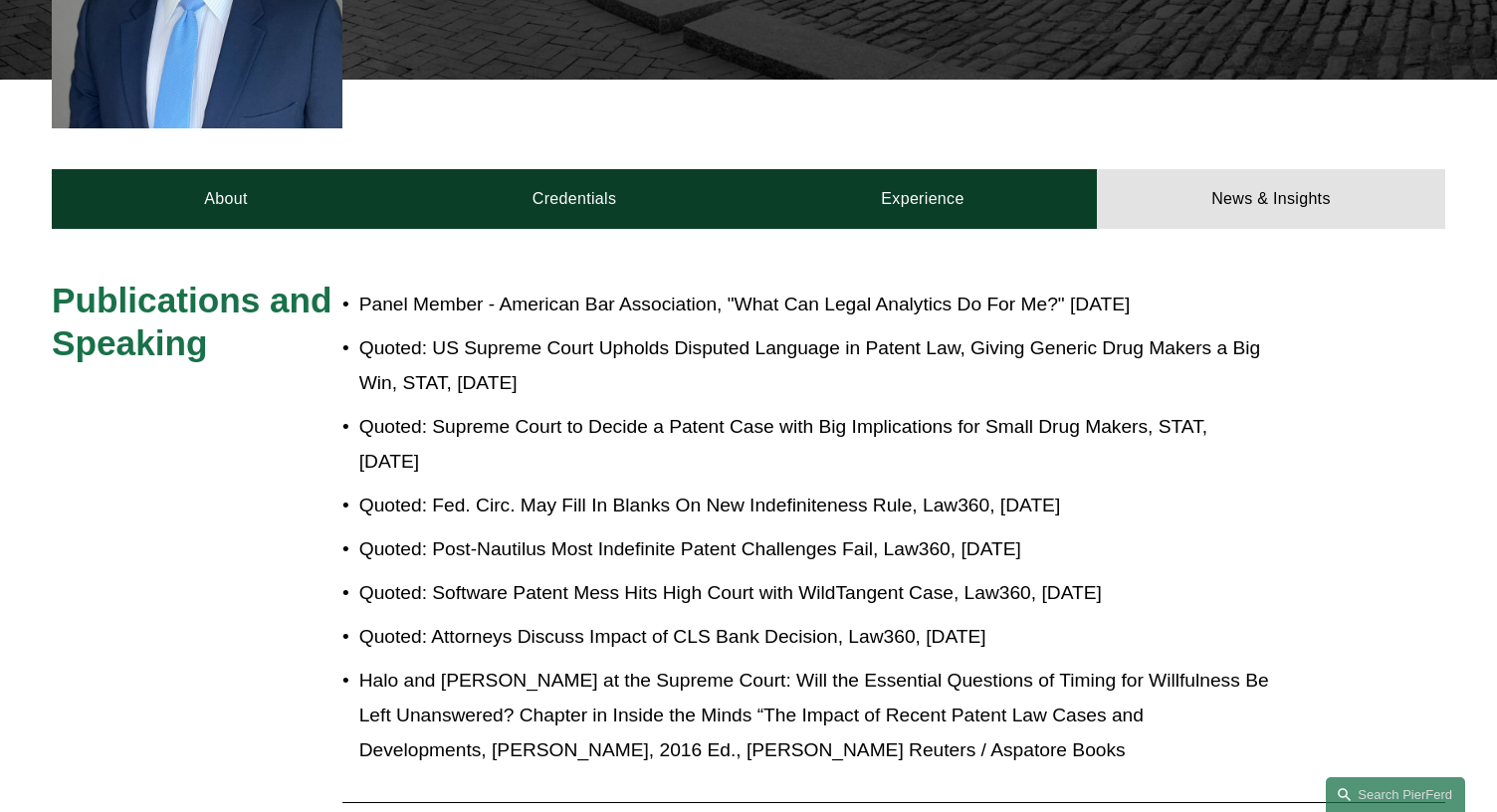
scroll to position [682, 0]
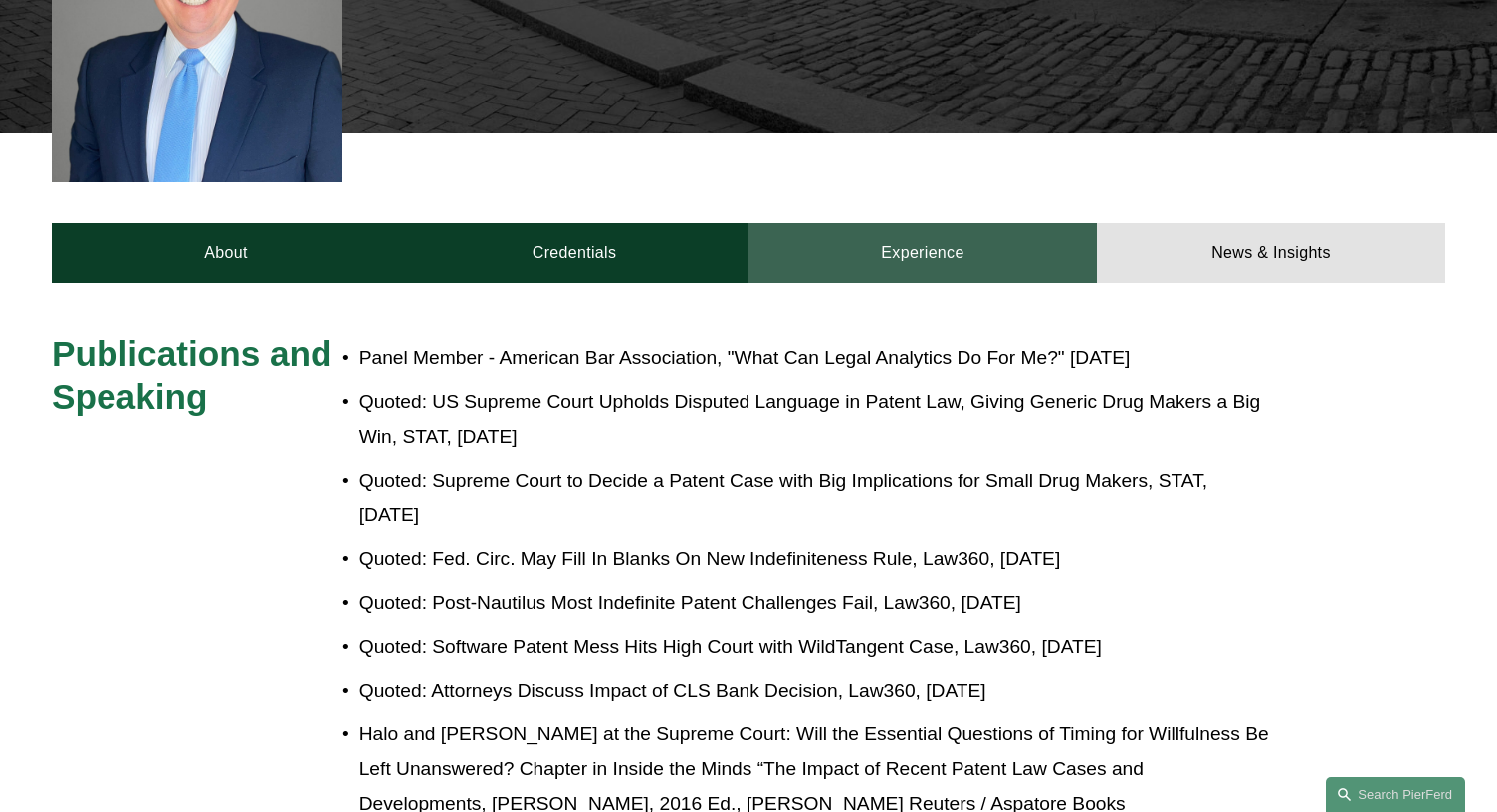
click at [934, 223] on link "Experience" at bounding box center [922, 253] width 349 height 60
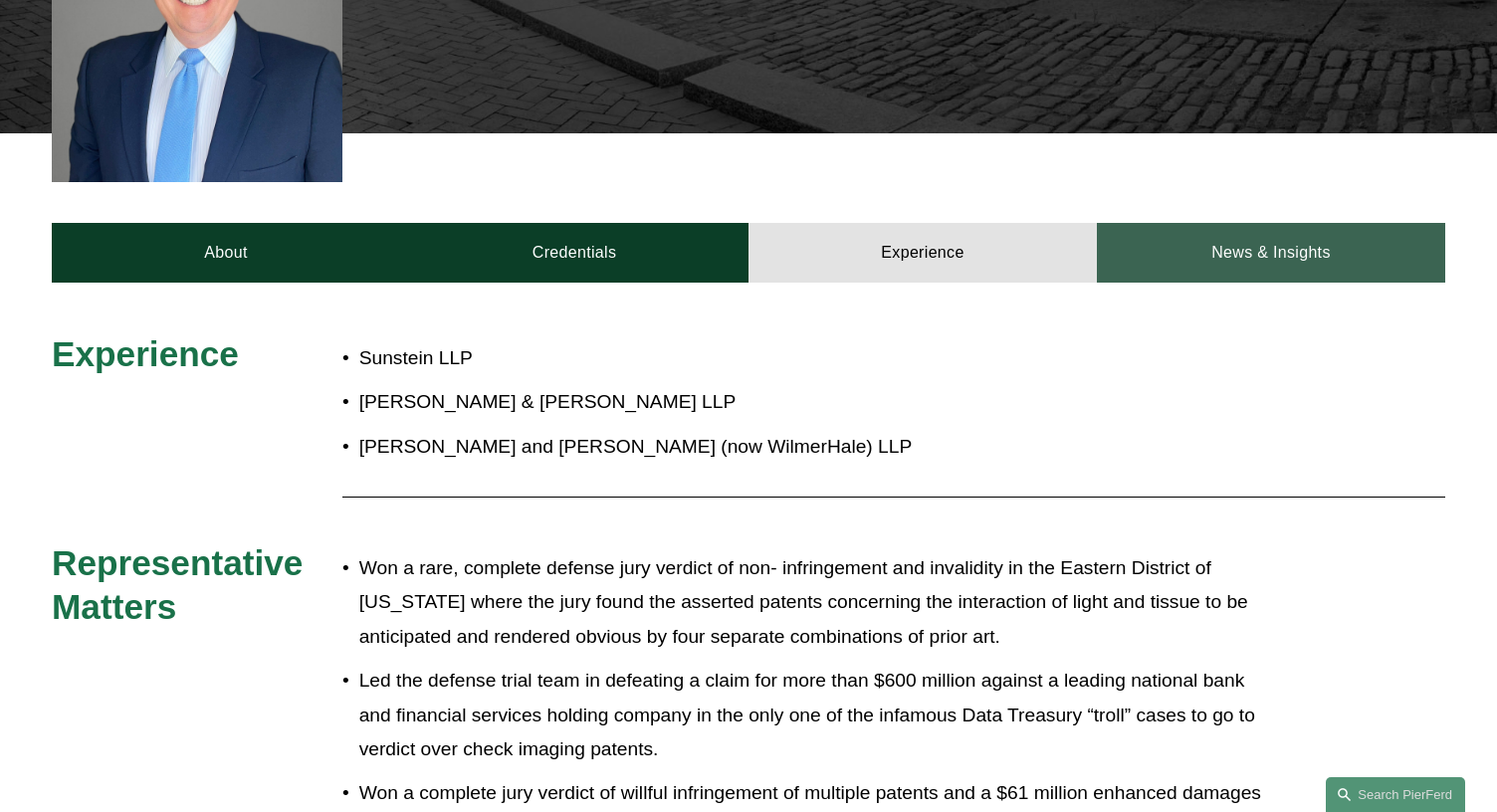
click at [1273, 223] on link "News & Insights" at bounding box center [1271, 253] width 349 height 60
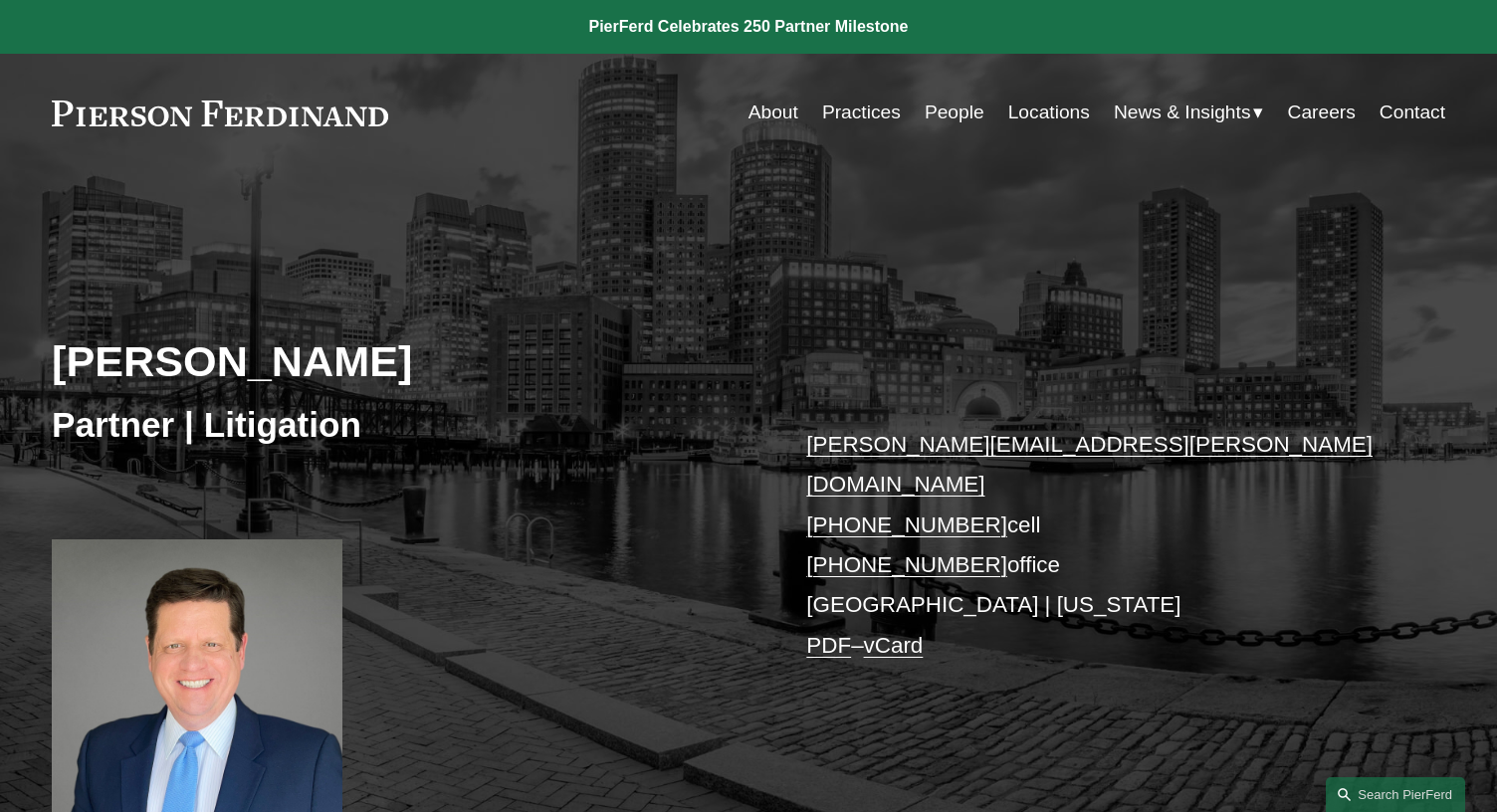
scroll to position [0, 0]
